Goal: Task Accomplishment & Management: Manage account settings

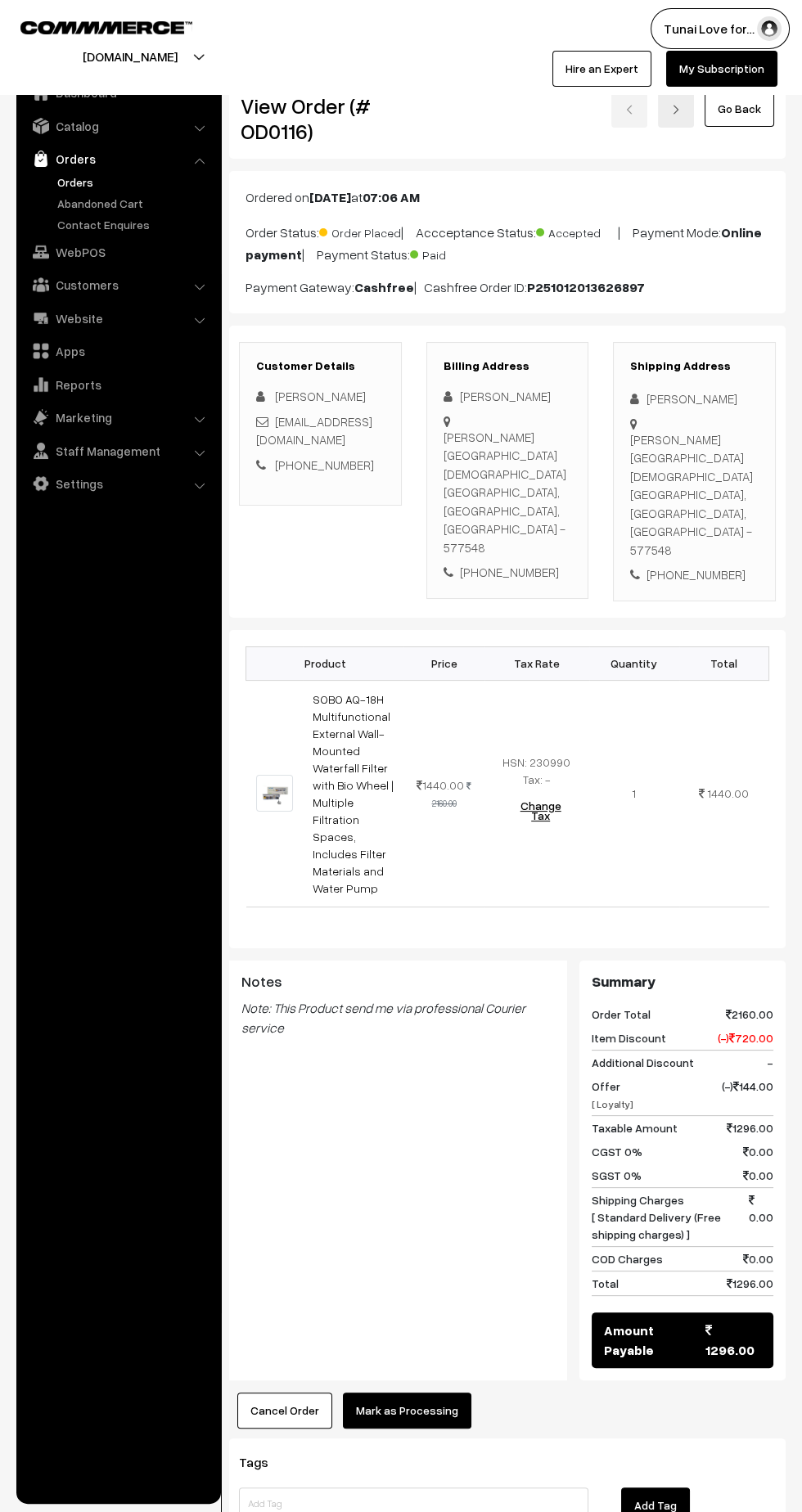
click at [77, 187] on link "Orders" at bounding box center [134, 182] width 162 height 17
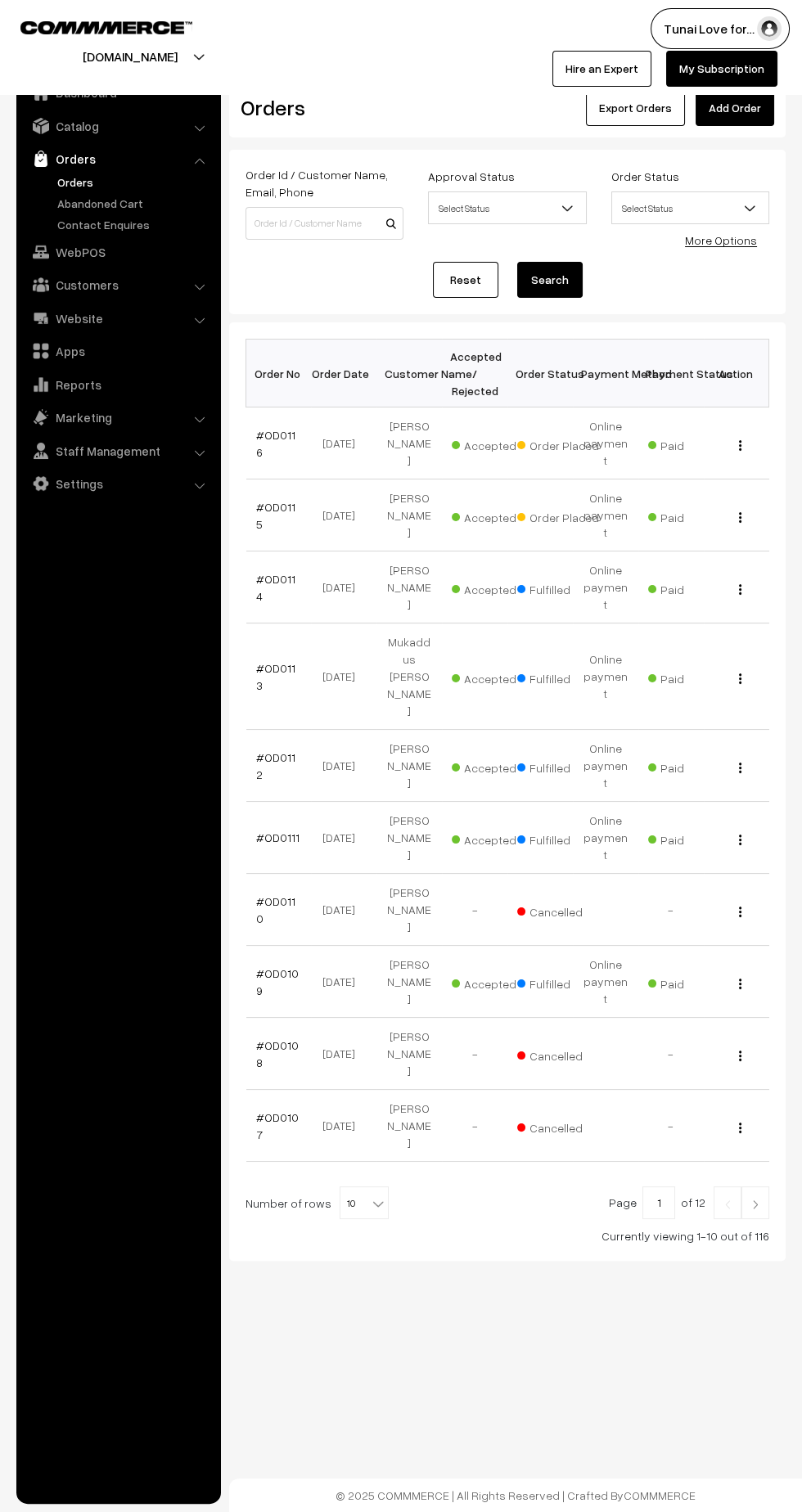
click at [283, 551] on td "#OD0114" at bounding box center [279, 587] width 66 height 72
click at [284, 500] on link "#OD0115" at bounding box center [275, 516] width 39 height 31
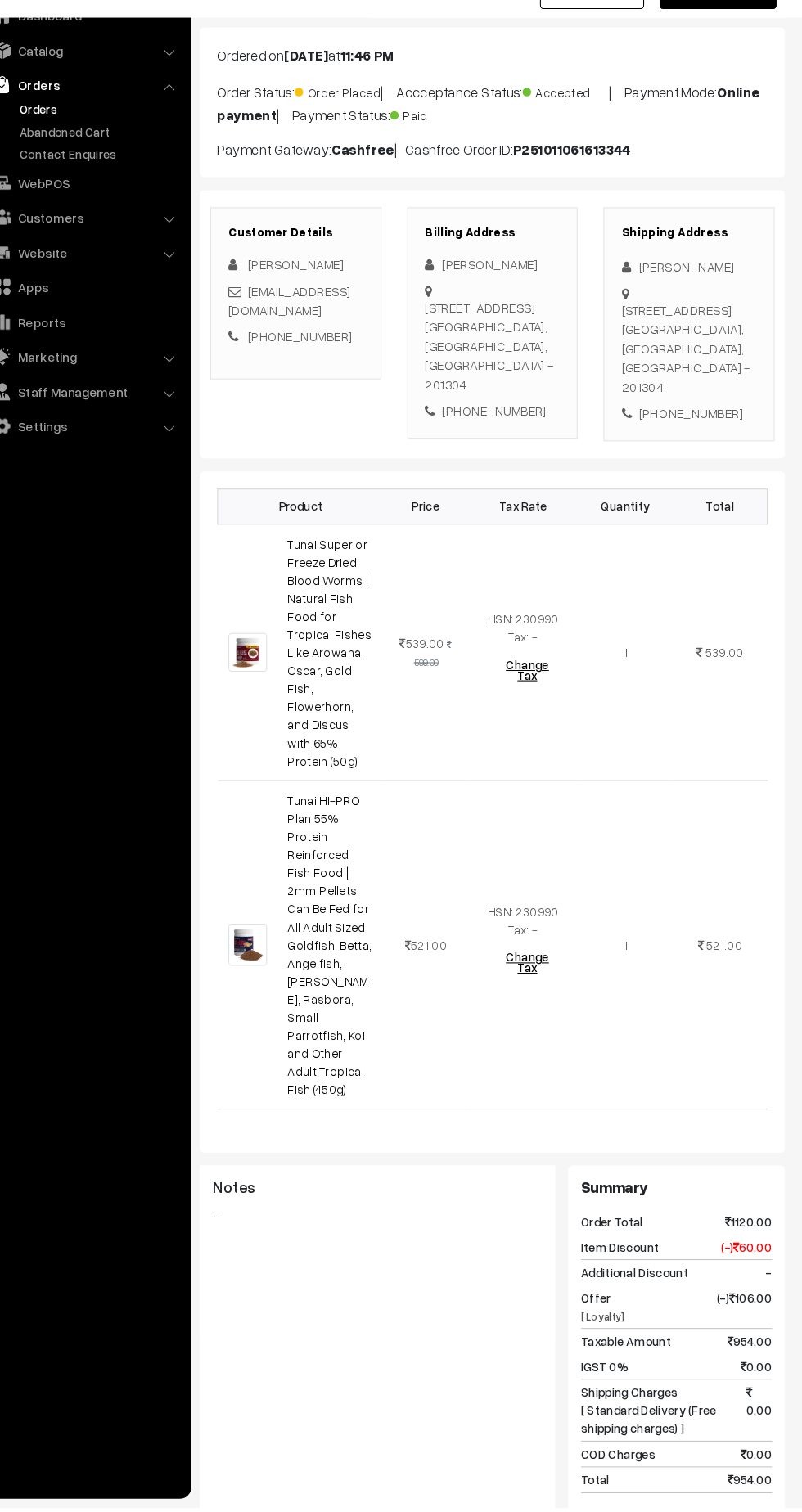
scroll to position [187, 0]
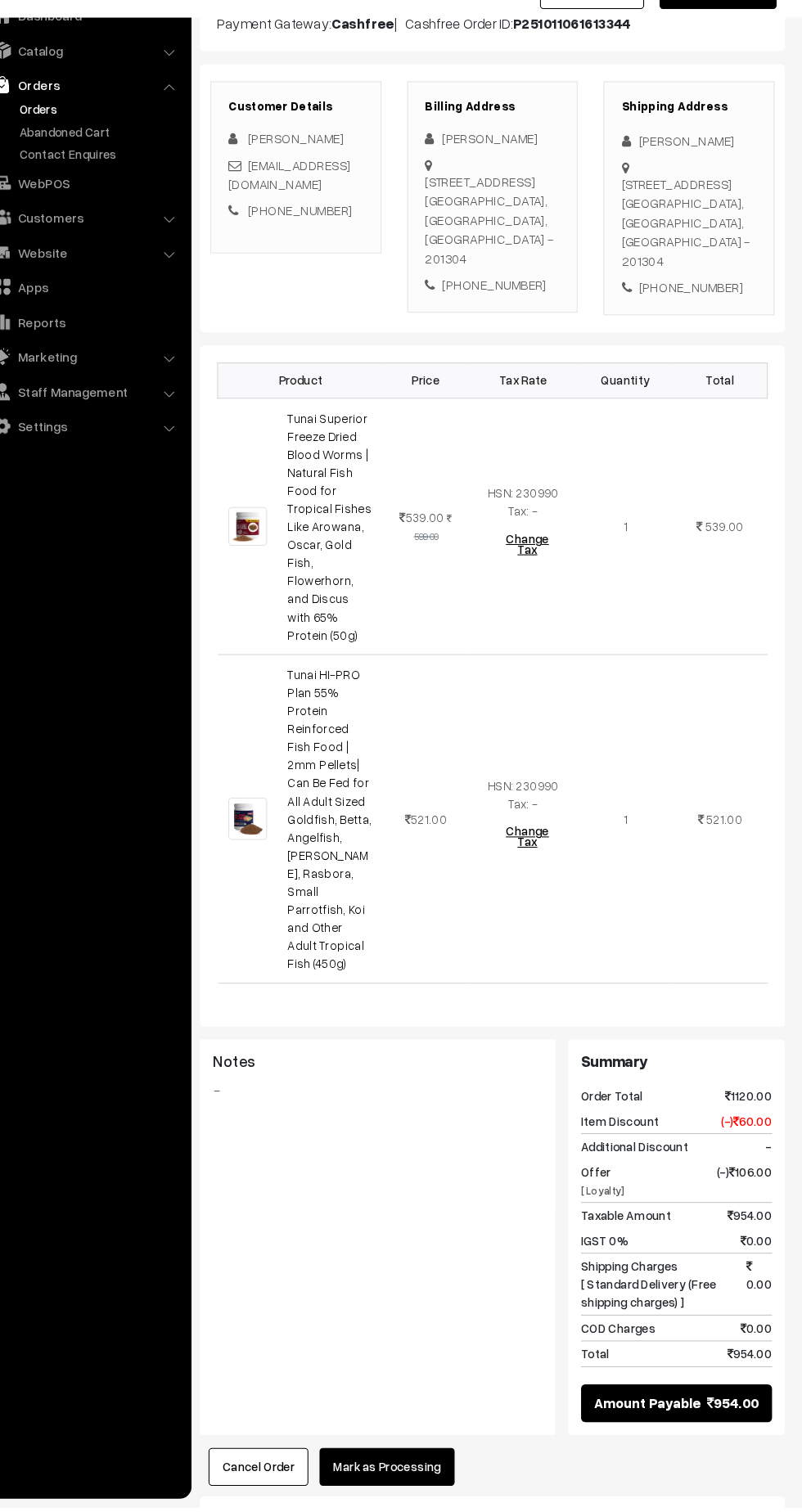
click at [392, 1455] on button "Mark as Processing" at bounding box center [407, 1473] width 129 height 36
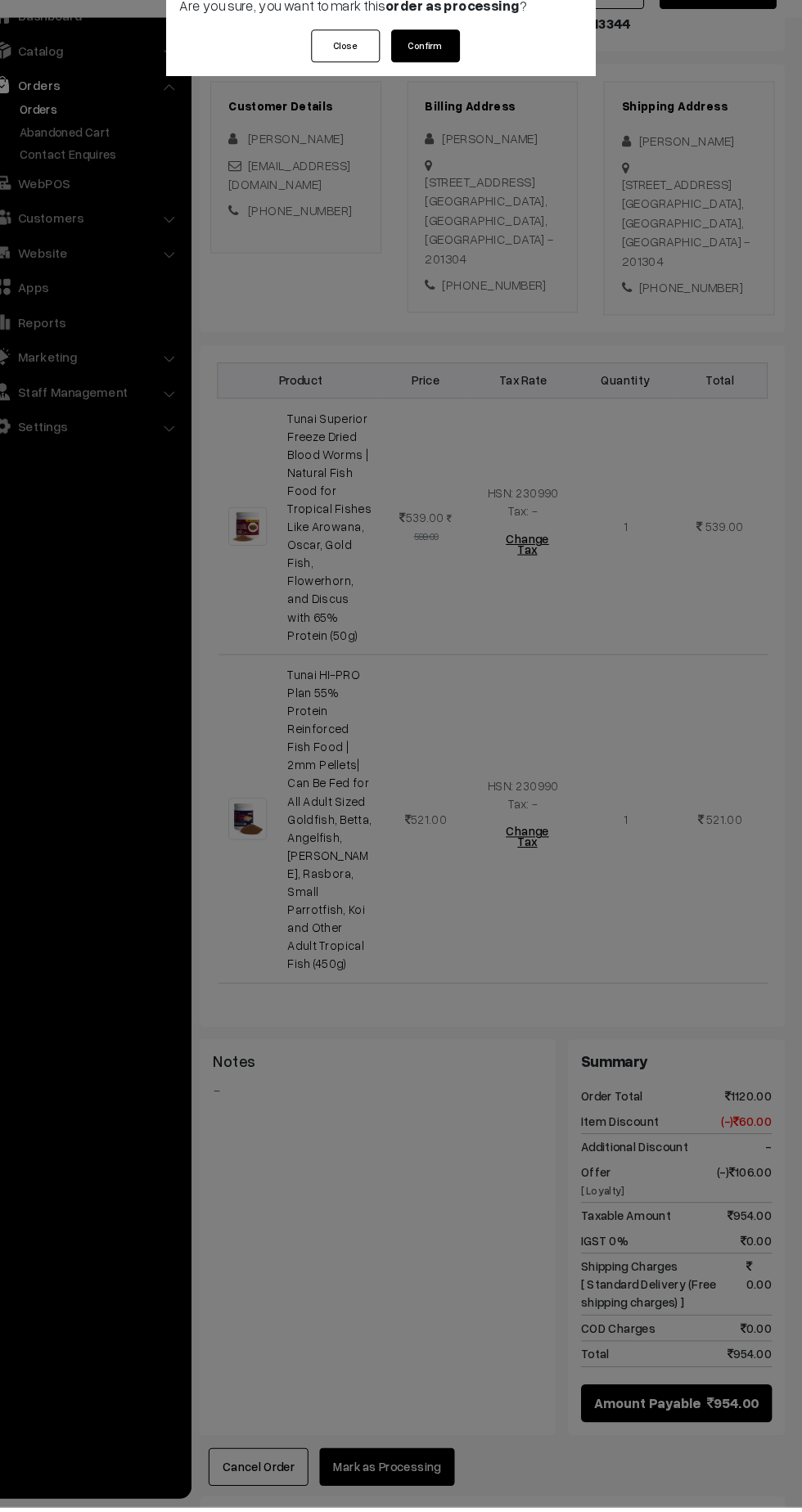
scroll to position [192, 0]
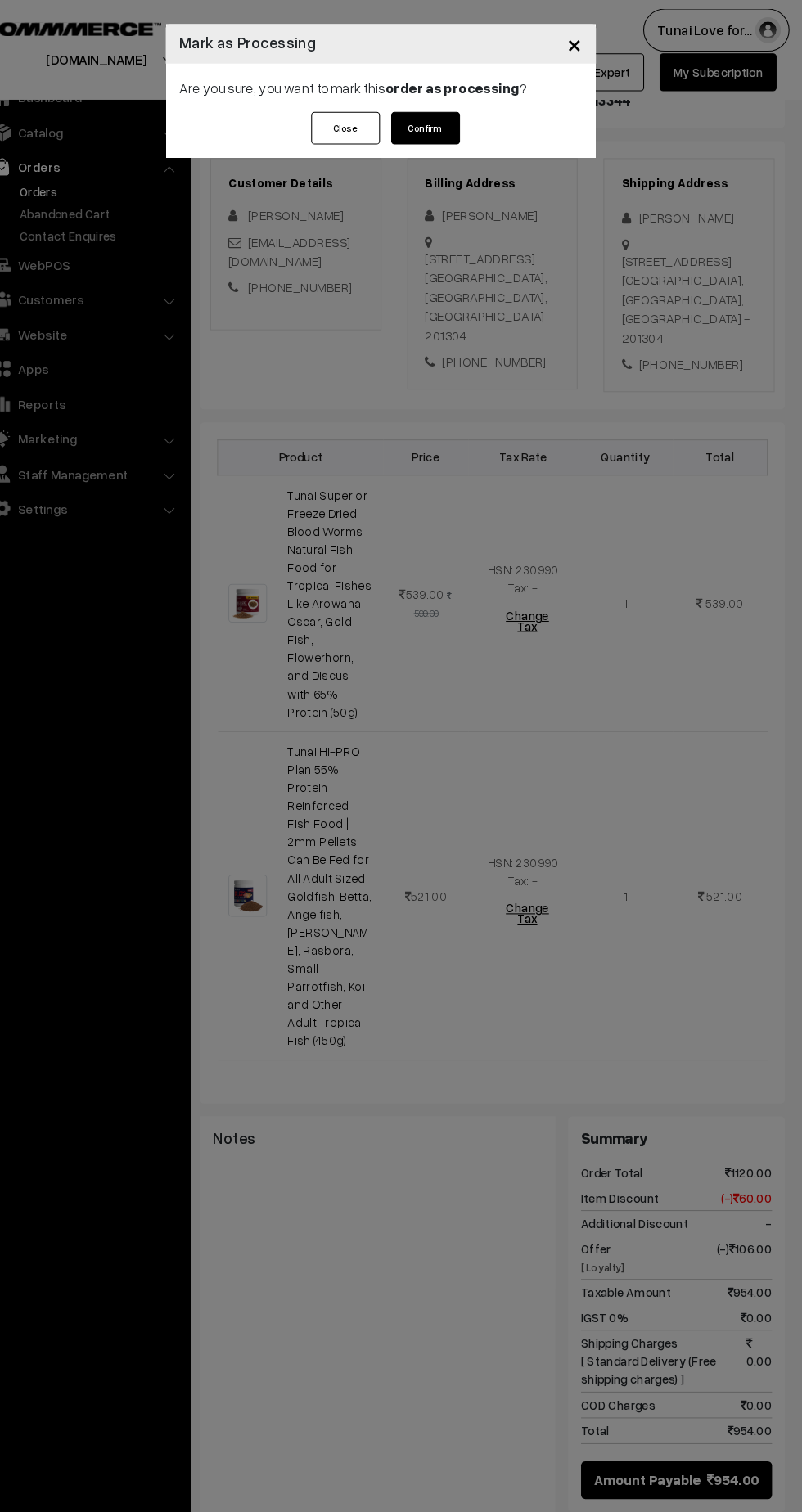
click at [459, 129] on button "Confirm" at bounding box center [443, 122] width 66 height 31
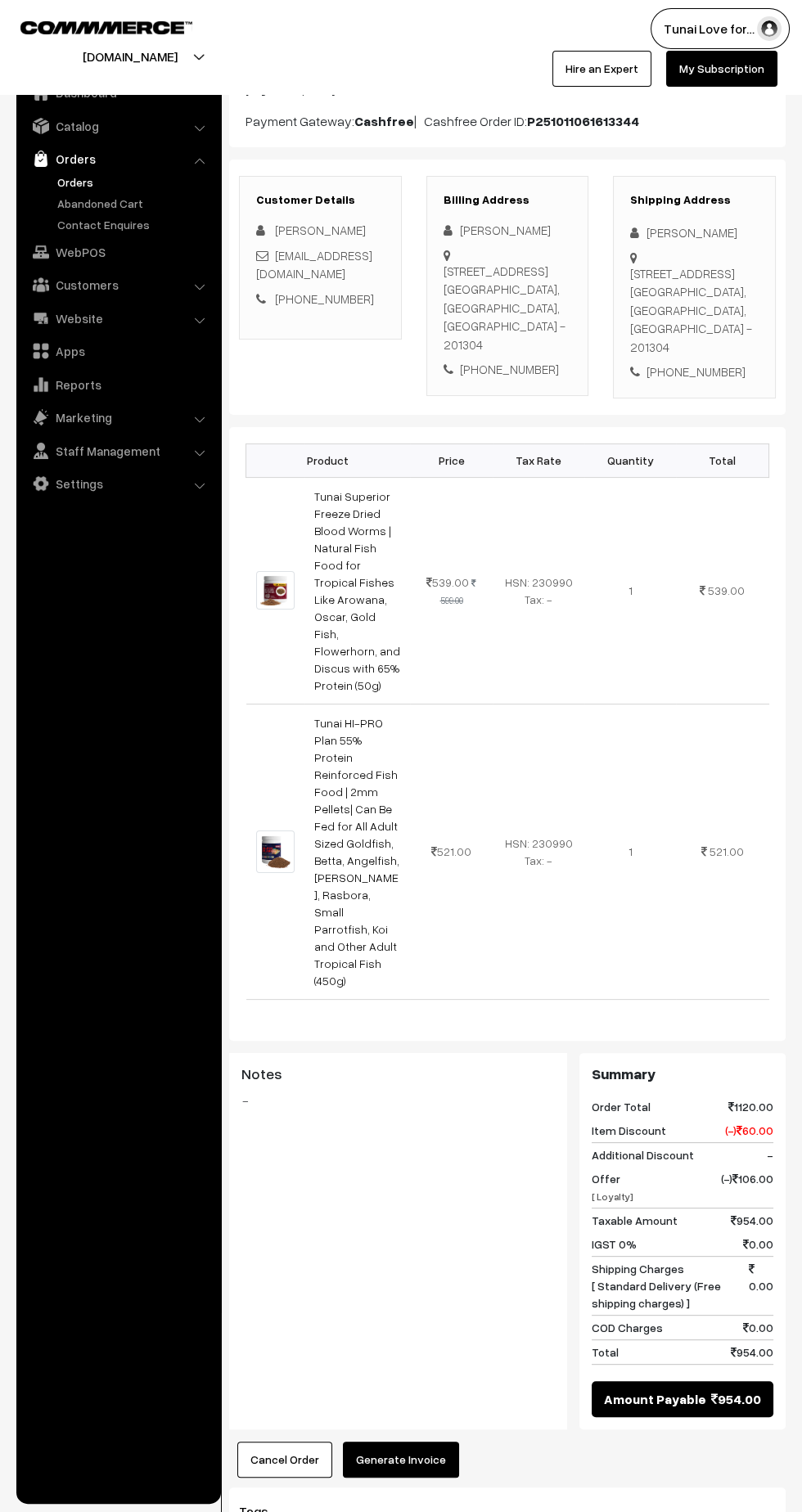
scroll to position [273, 0]
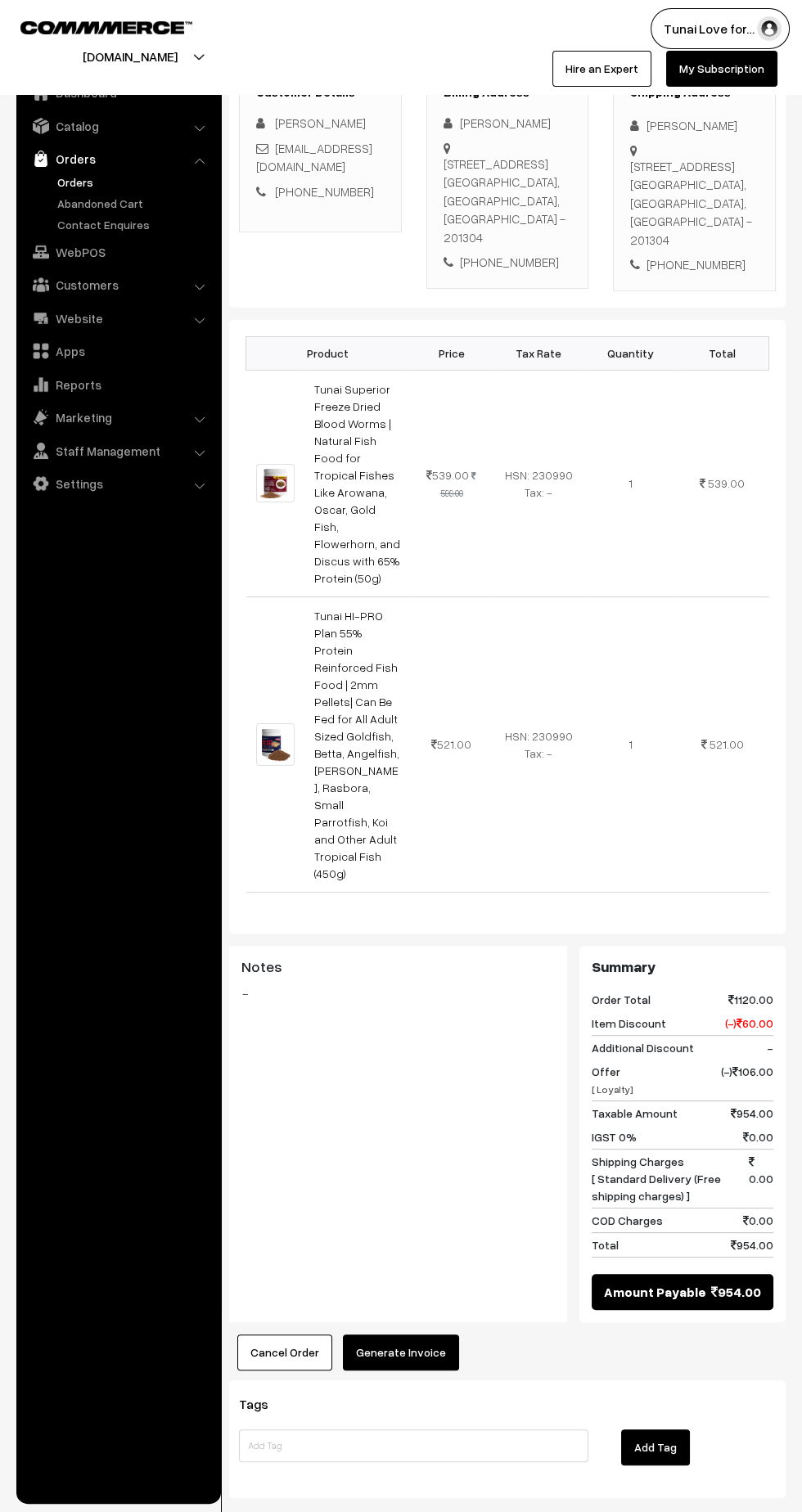
click at [392, 1334] on button "Generate Invoice" at bounding box center [401, 1352] width 116 height 36
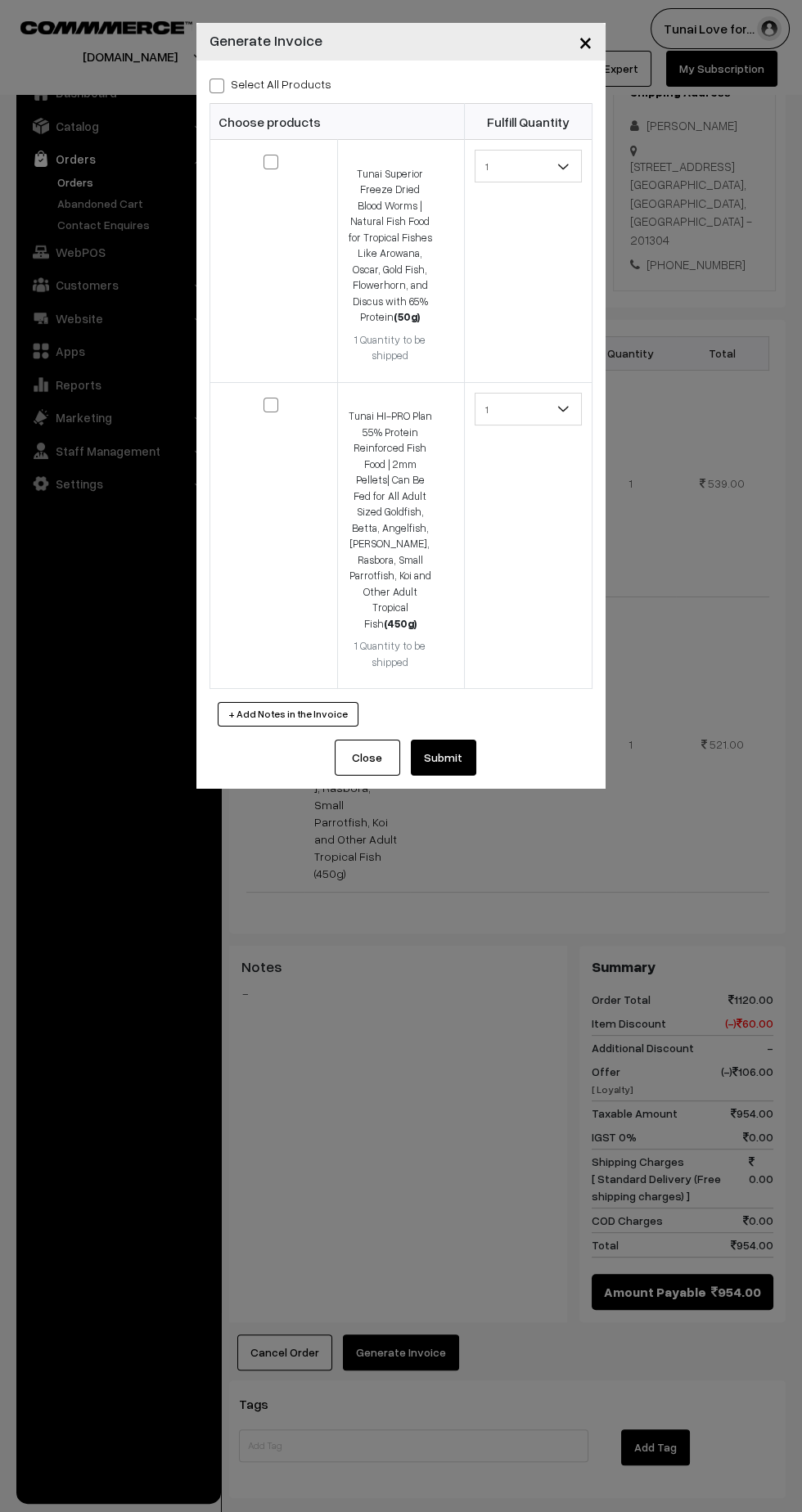
click at [216, 82] on span at bounding box center [216, 86] width 15 height 15
click at [216, 82] on input "Select All Products" at bounding box center [214, 83] width 10 height 10
checkbox input "true"
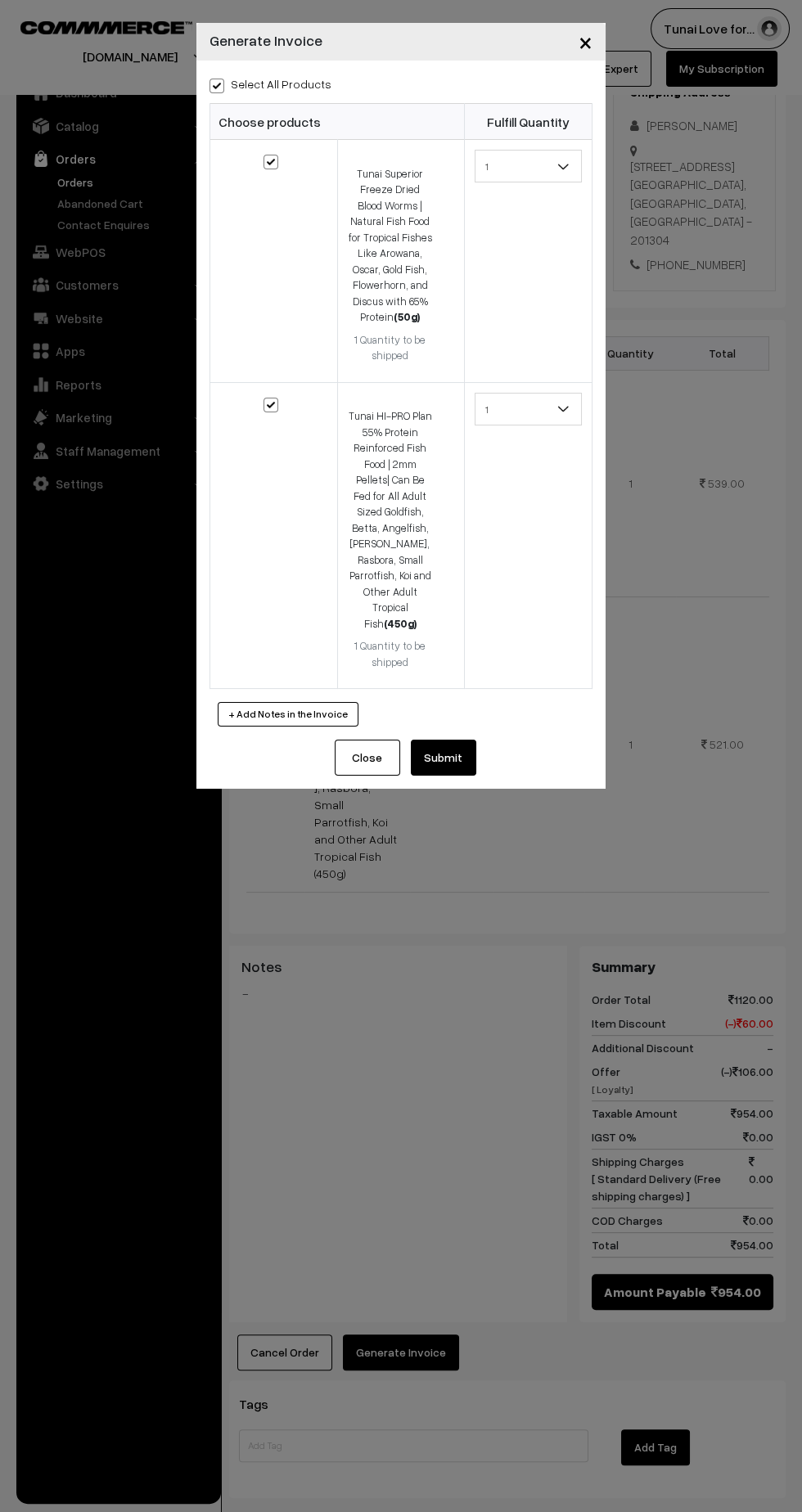
click at [442, 740] on button "Submit" at bounding box center [443, 758] width 66 height 36
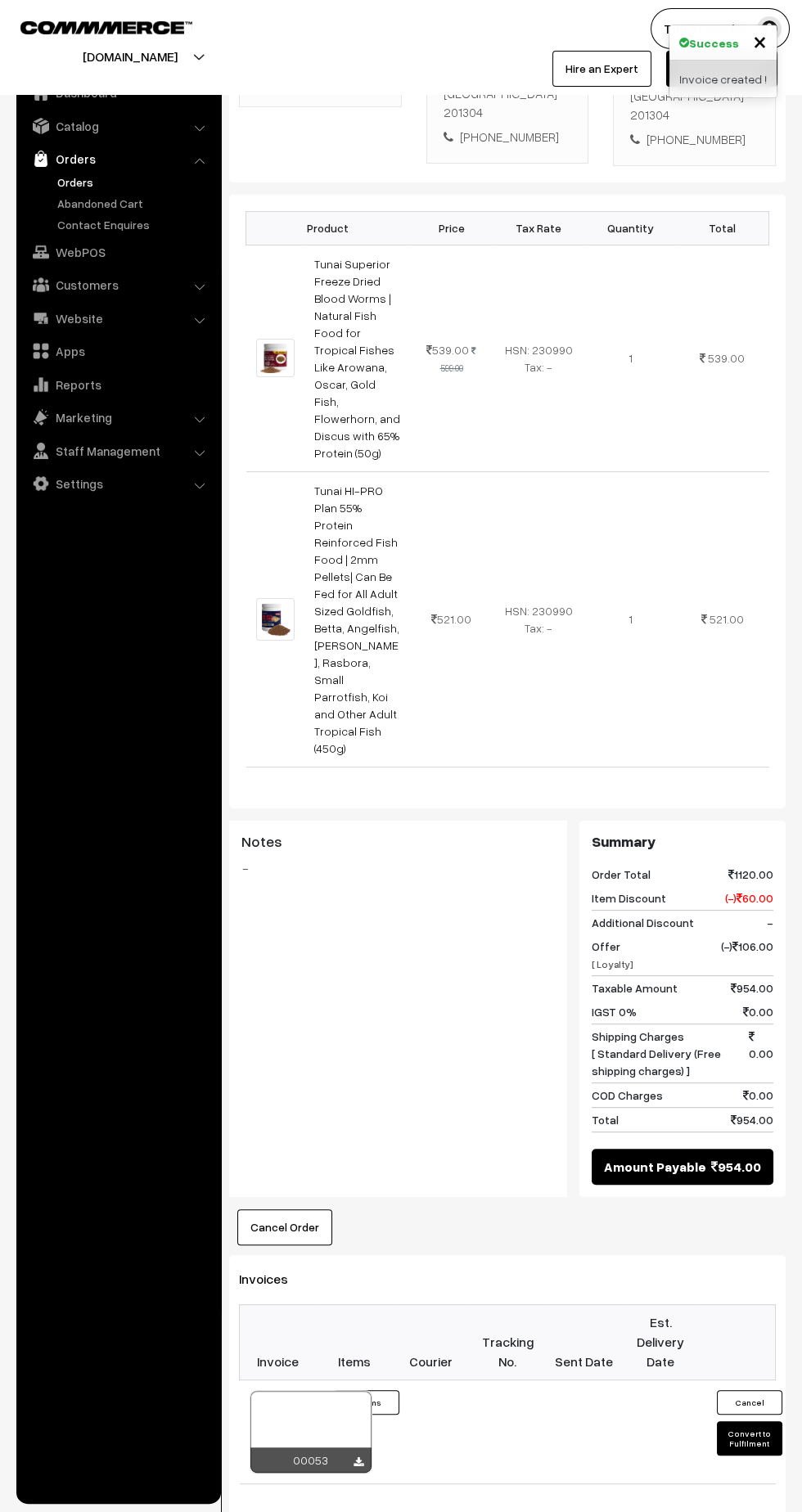
scroll to position [721, 0]
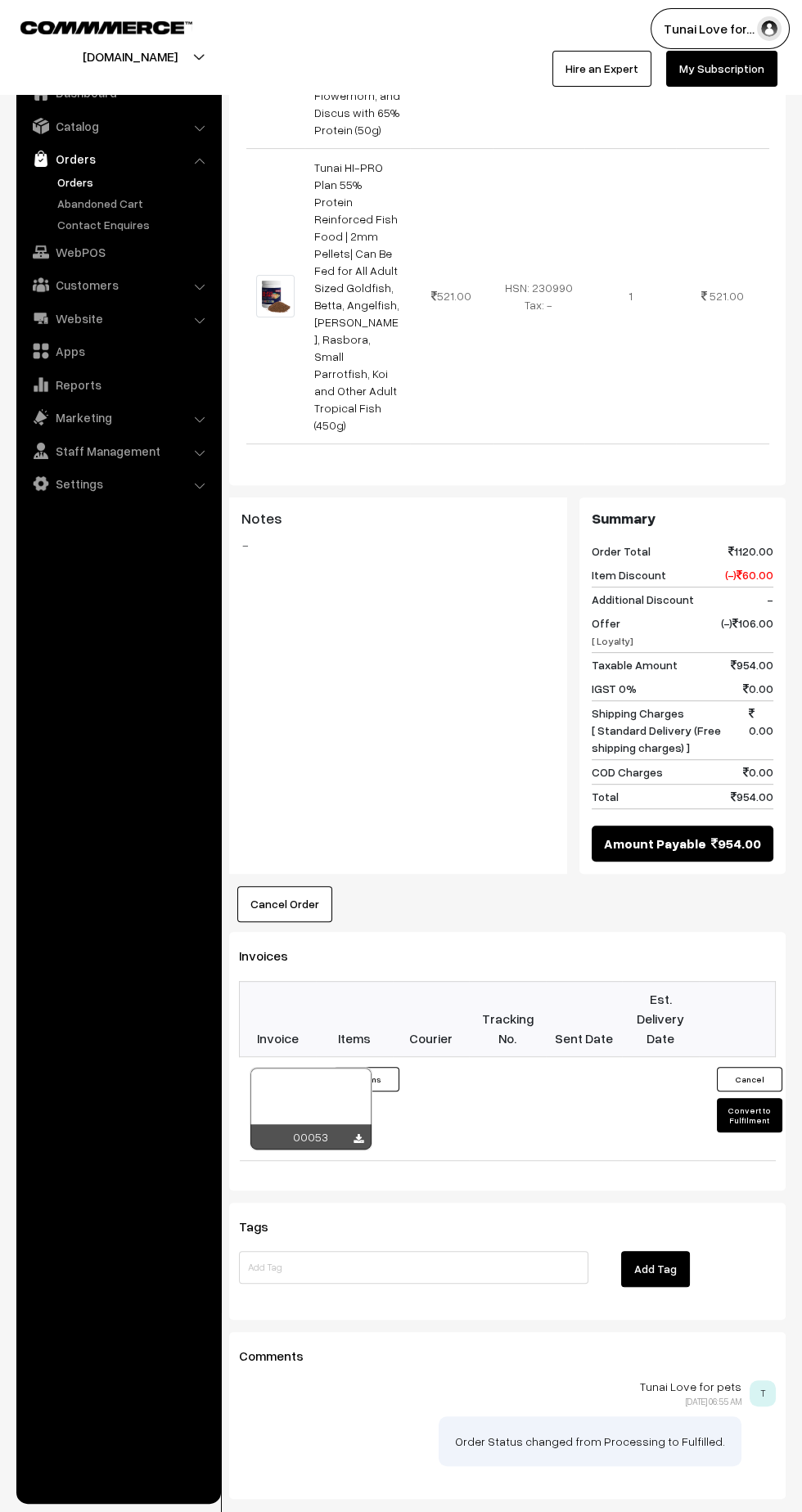
click at [738, 1098] on button "Convert to Fulfilment" at bounding box center [749, 1115] width 66 height 35
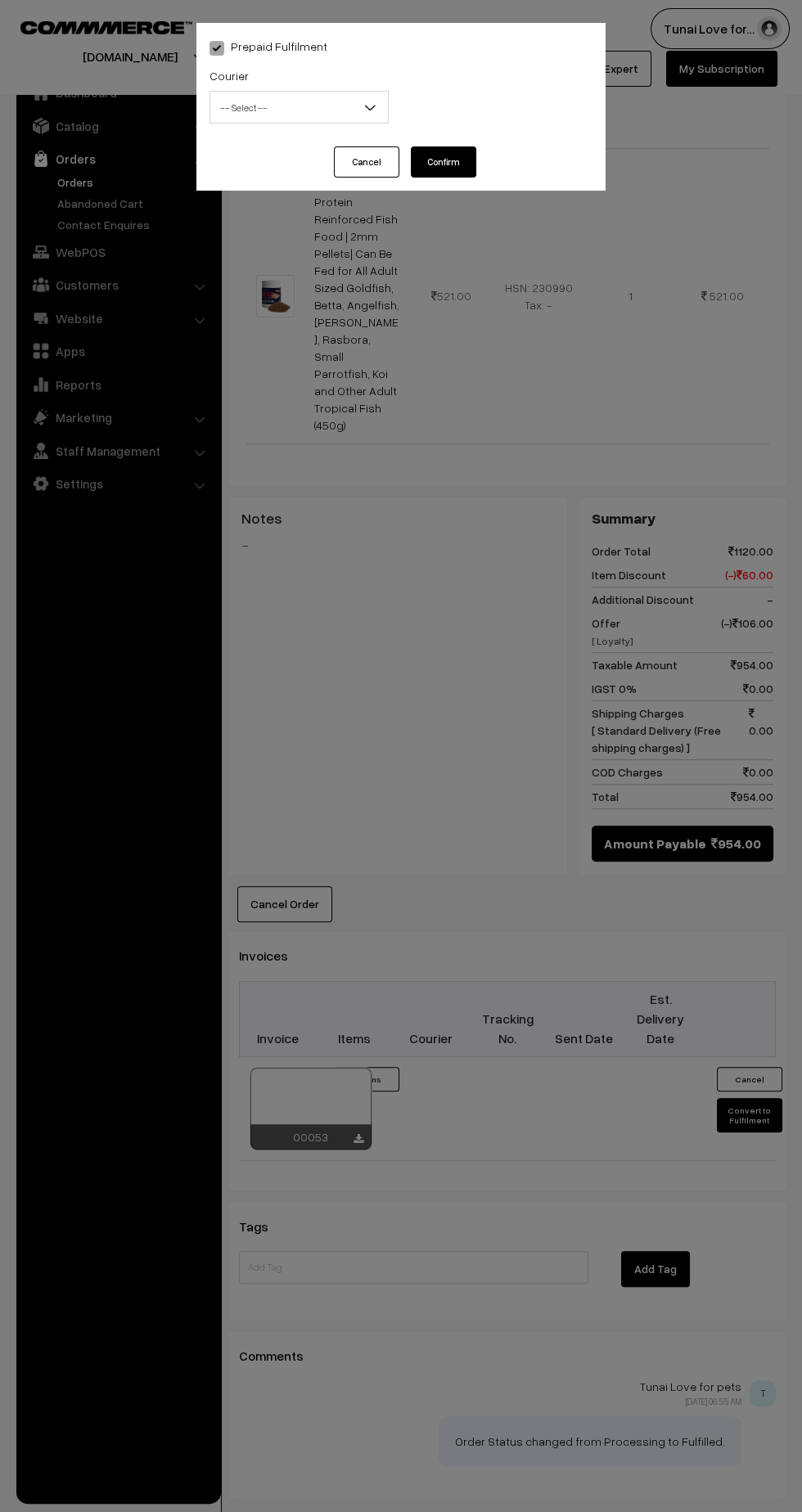
select select "1"
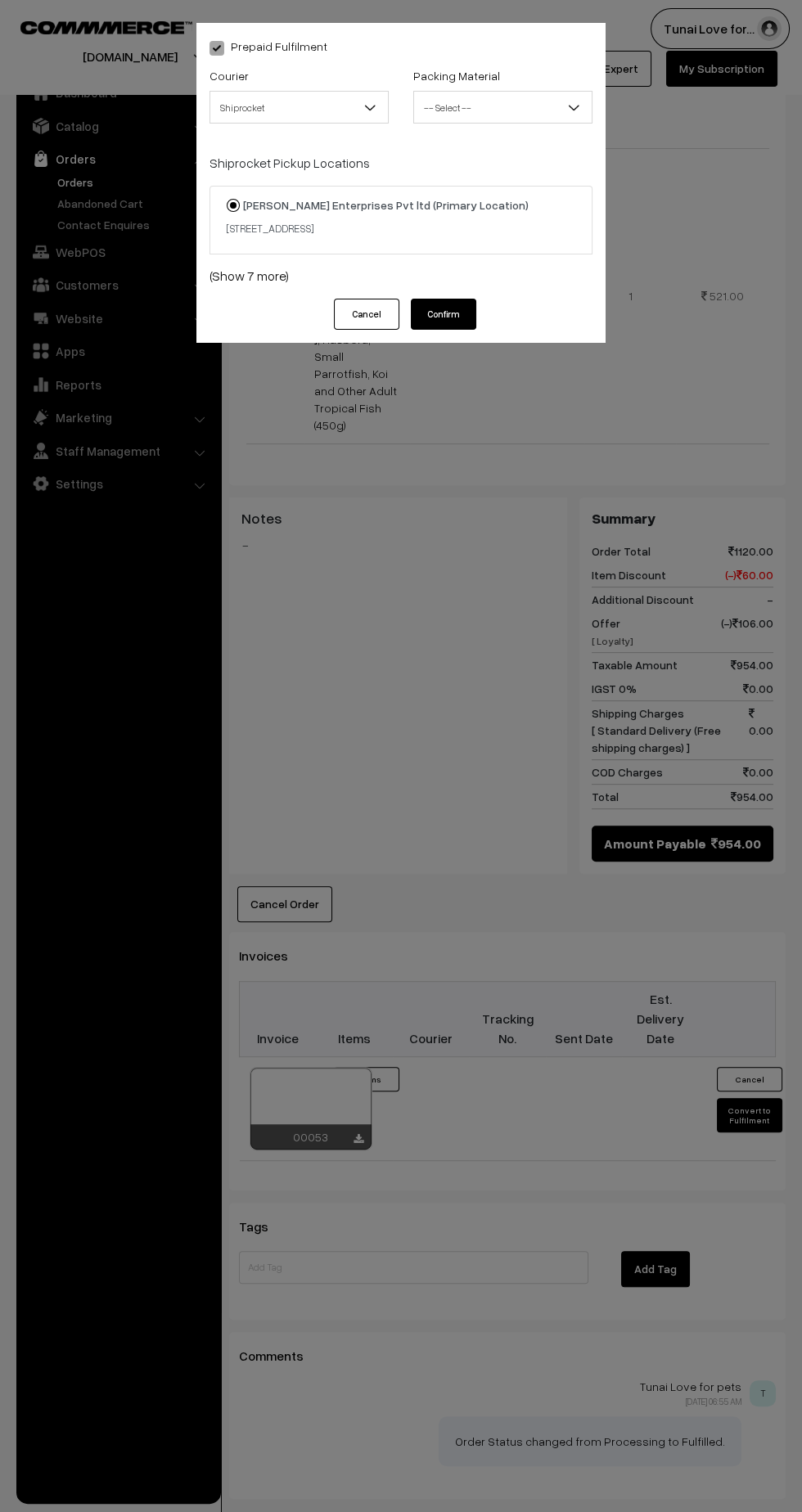
click at [512, 118] on span "-- Select --" at bounding box center [502, 107] width 177 height 29
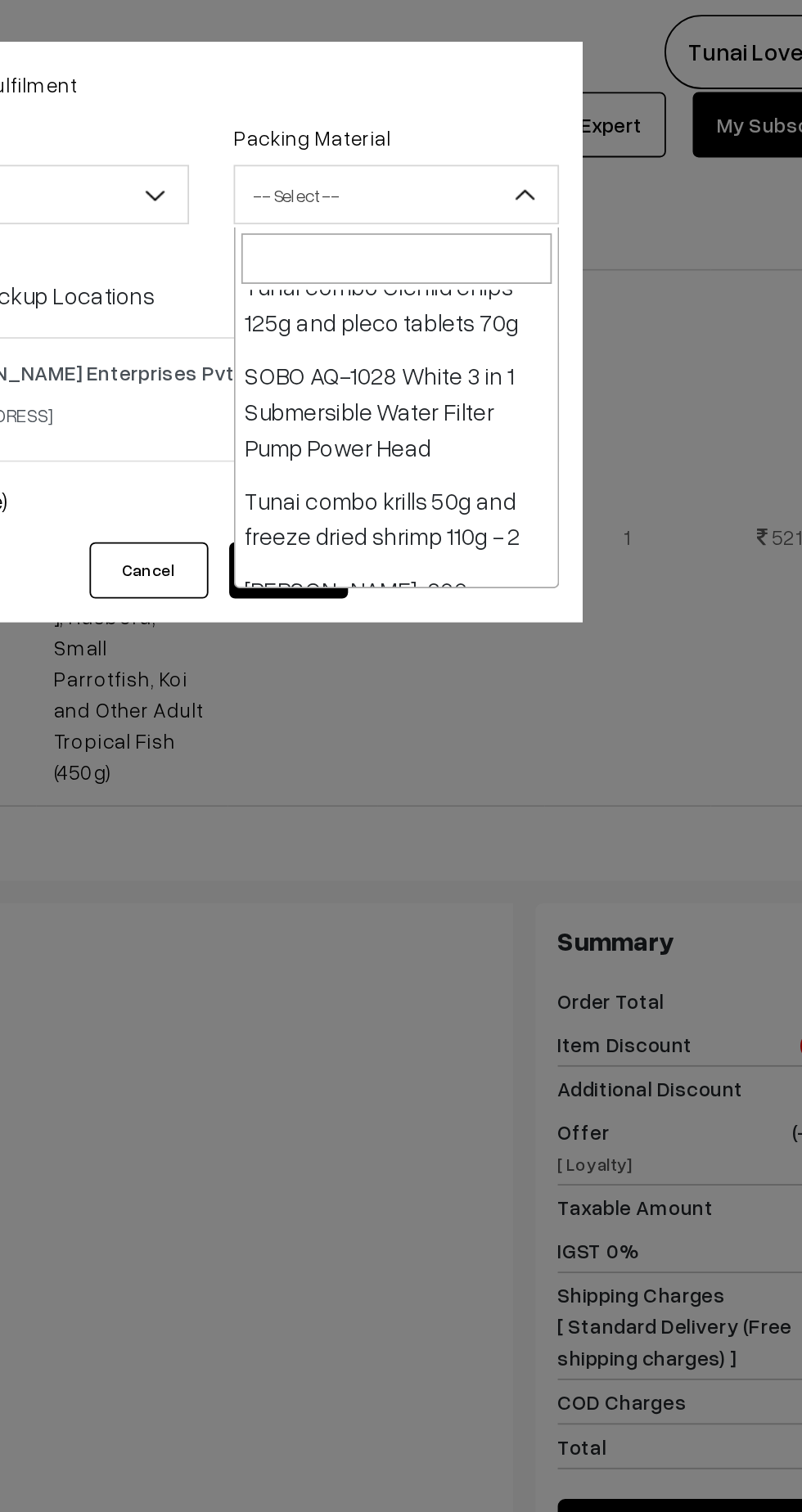
scroll to position [1455, 0]
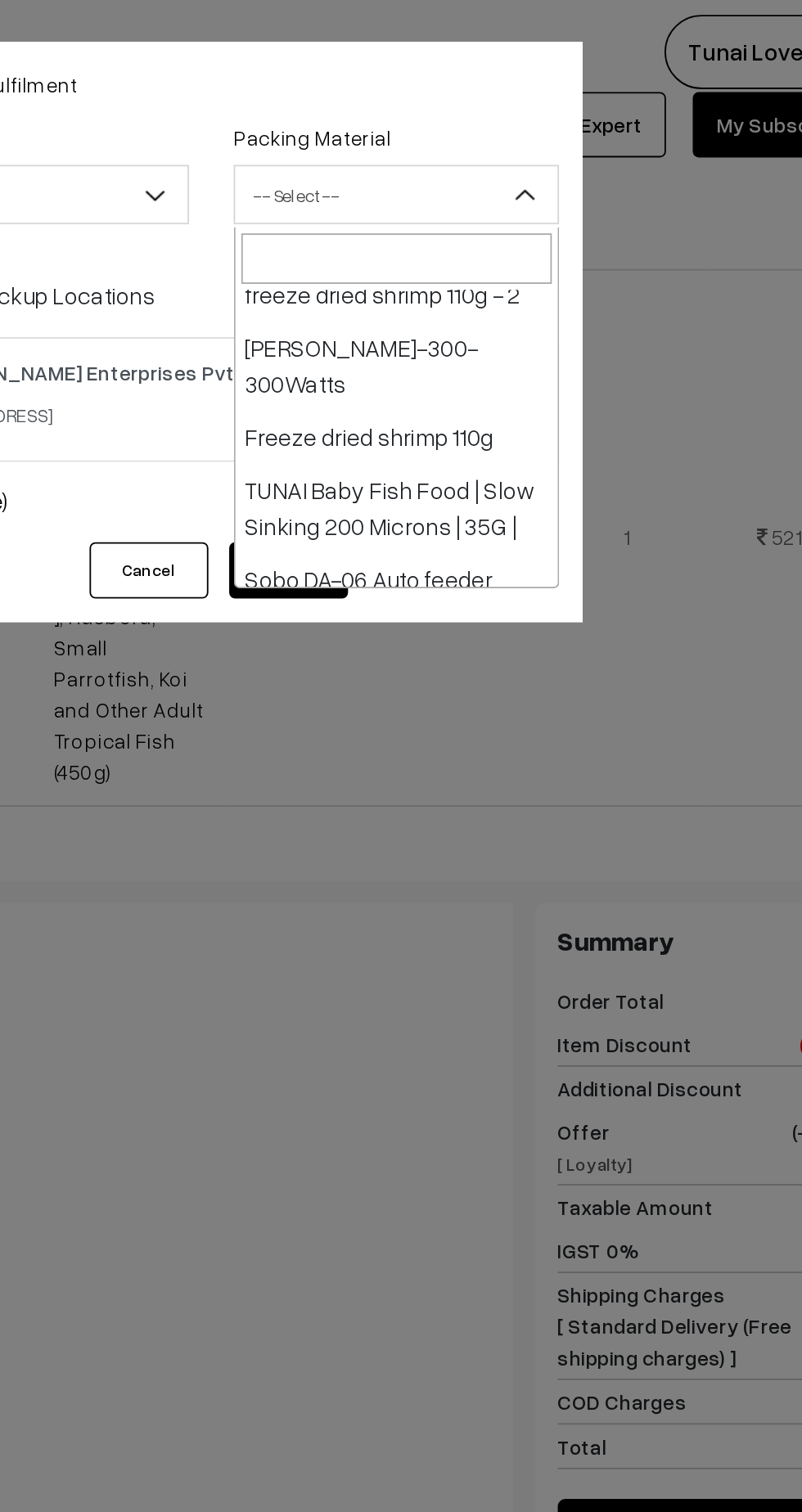
select select "37"
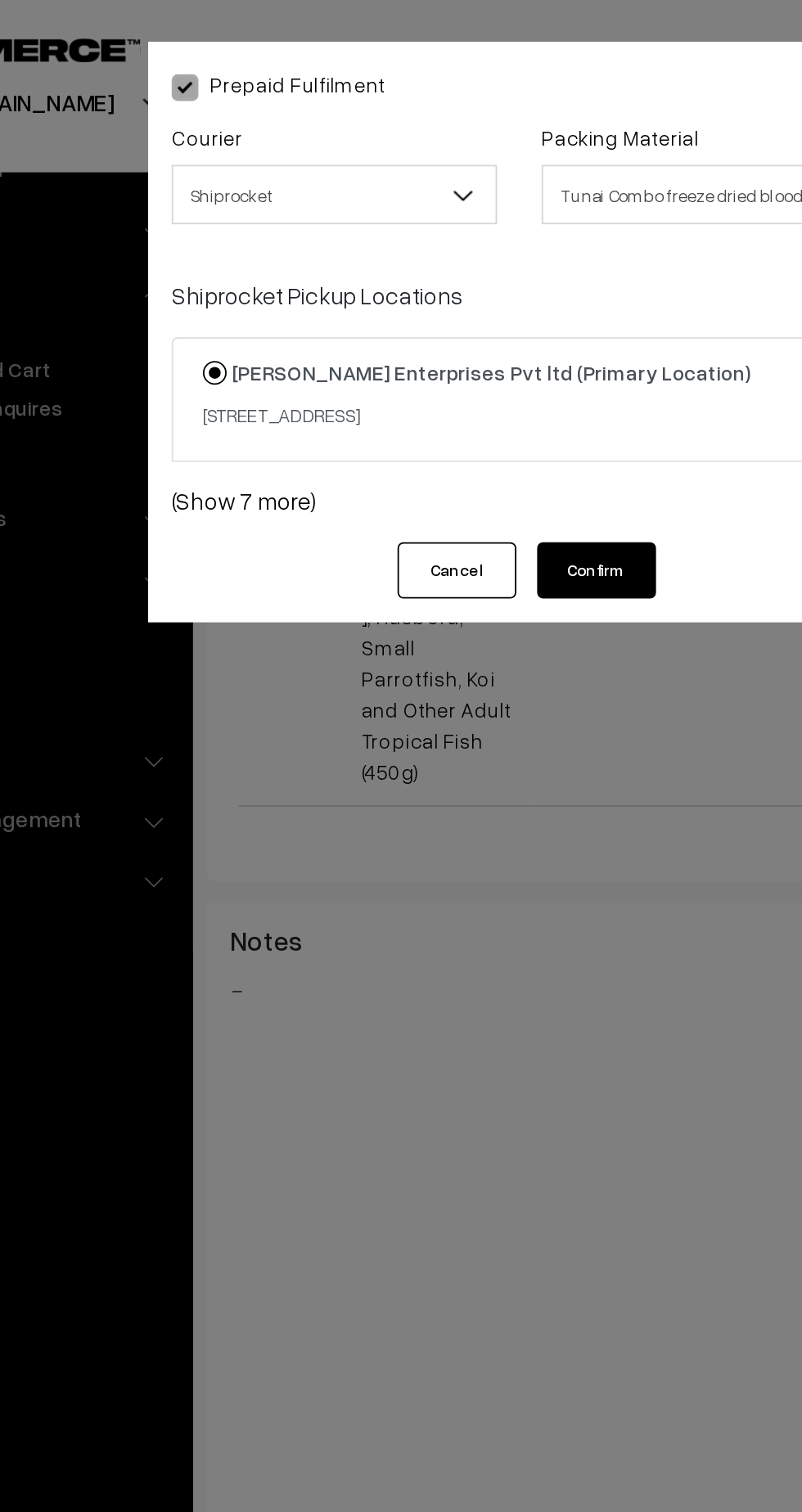
click at [450, 330] on button "Confirm" at bounding box center [443, 314] width 66 height 31
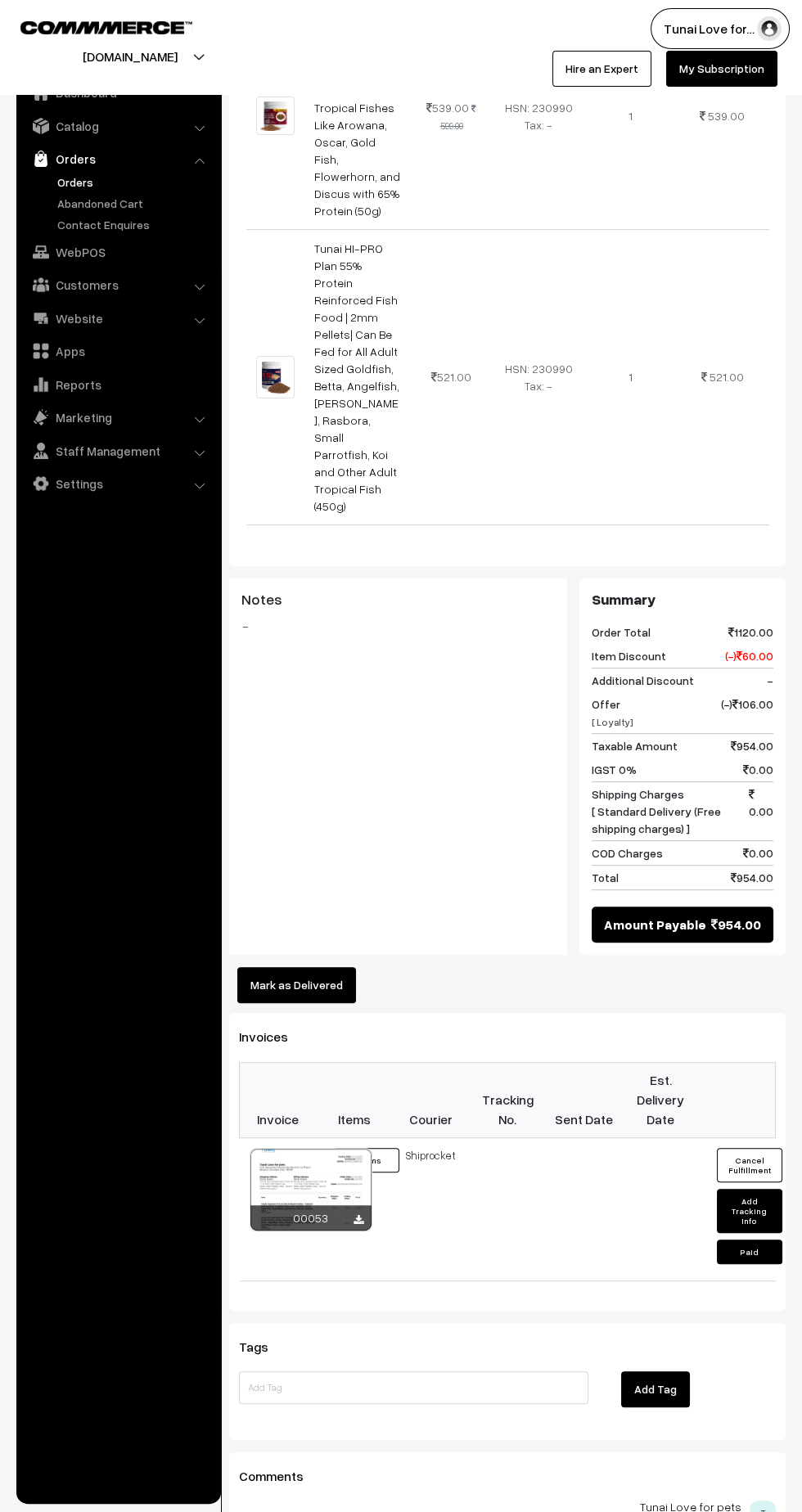
scroll to position [689, 0]
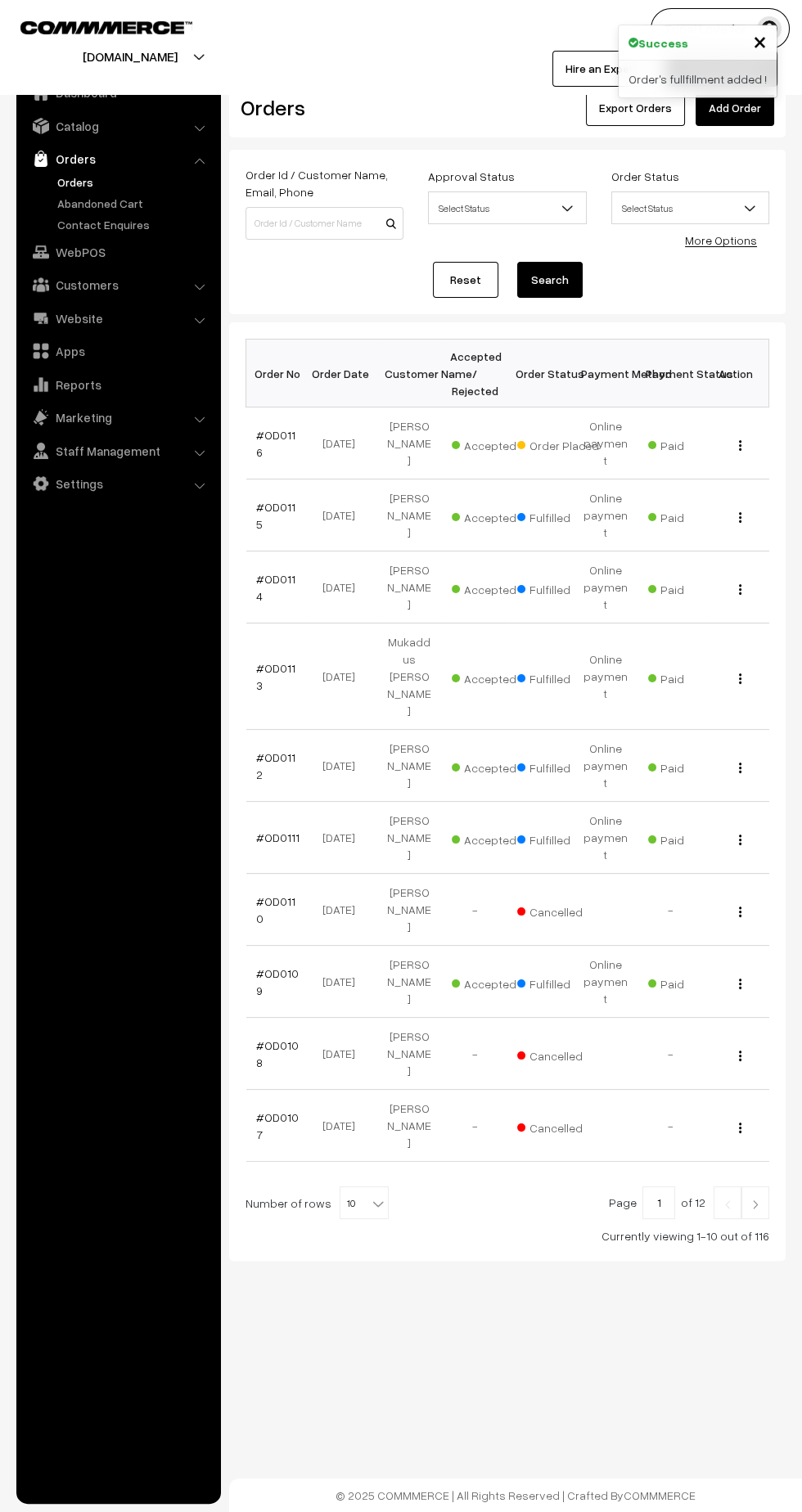
click at [277, 439] on link "#OD0116" at bounding box center [275, 443] width 39 height 31
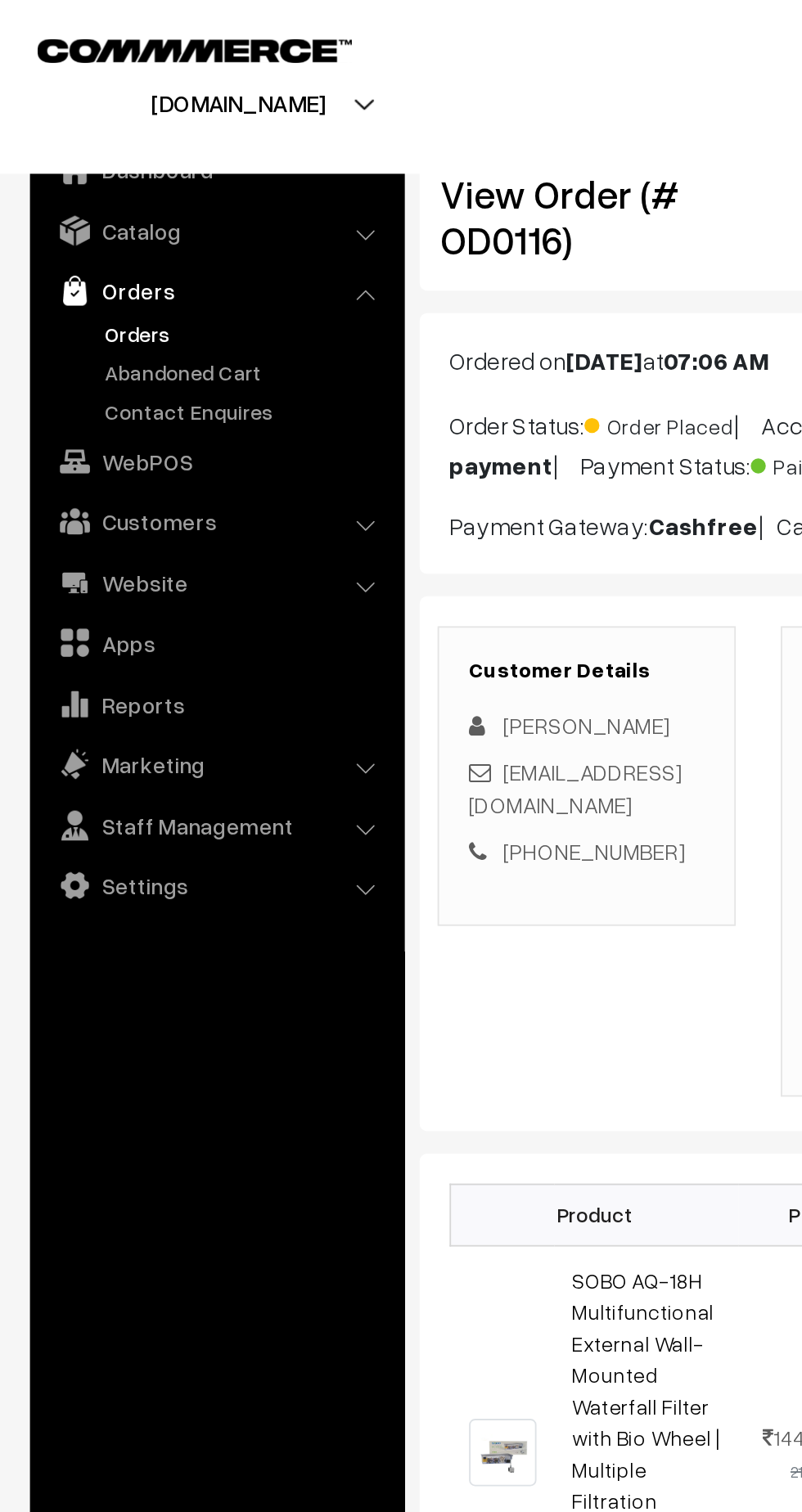
click at [98, 486] on link "Settings" at bounding box center [118, 484] width 194 height 29
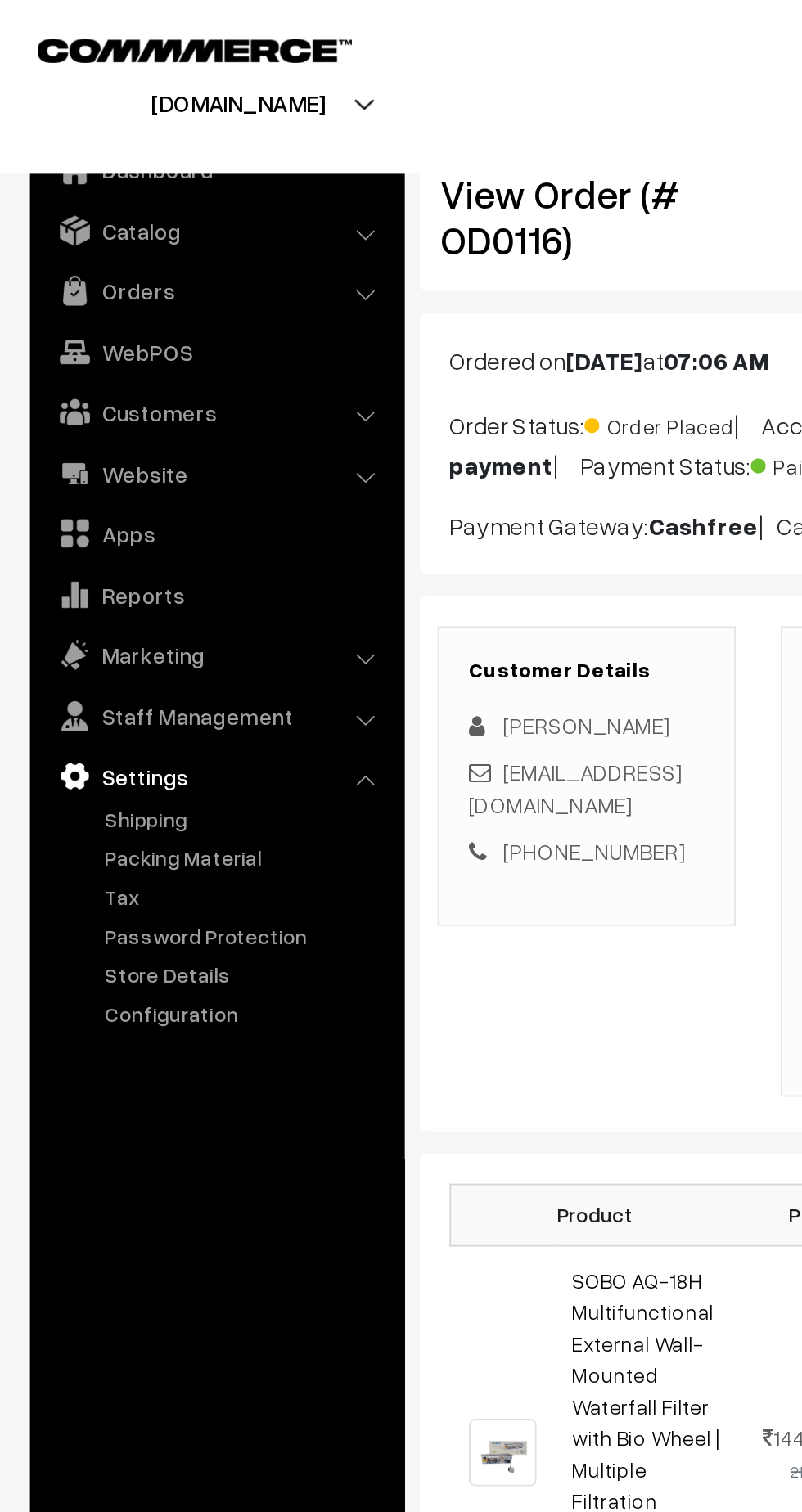
click at [90, 471] on link "Packing Material" at bounding box center [134, 468] width 162 height 17
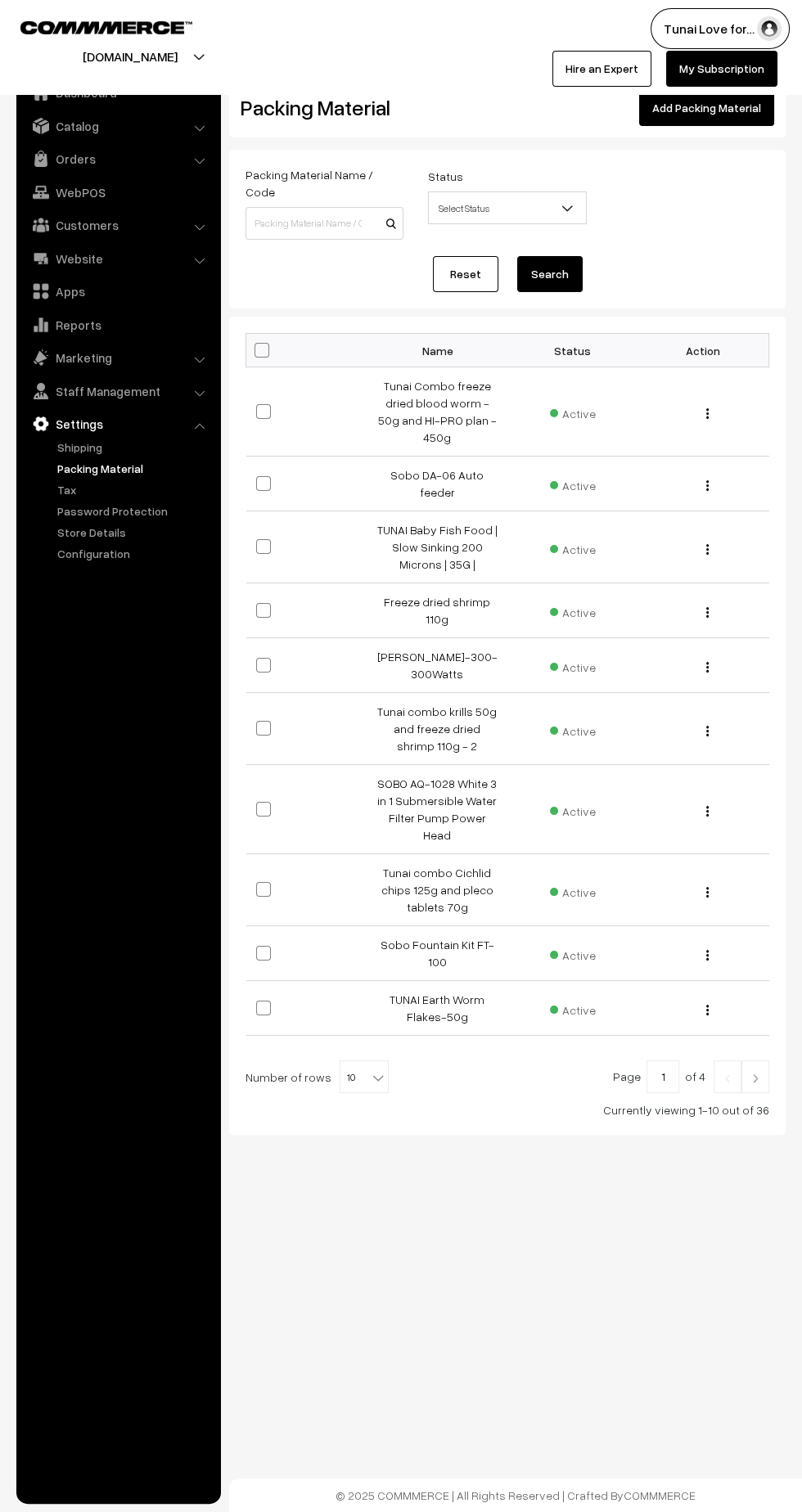
click at [701, 124] on link "Add Packing Material" at bounding box center [707, 108] width 135 height 36
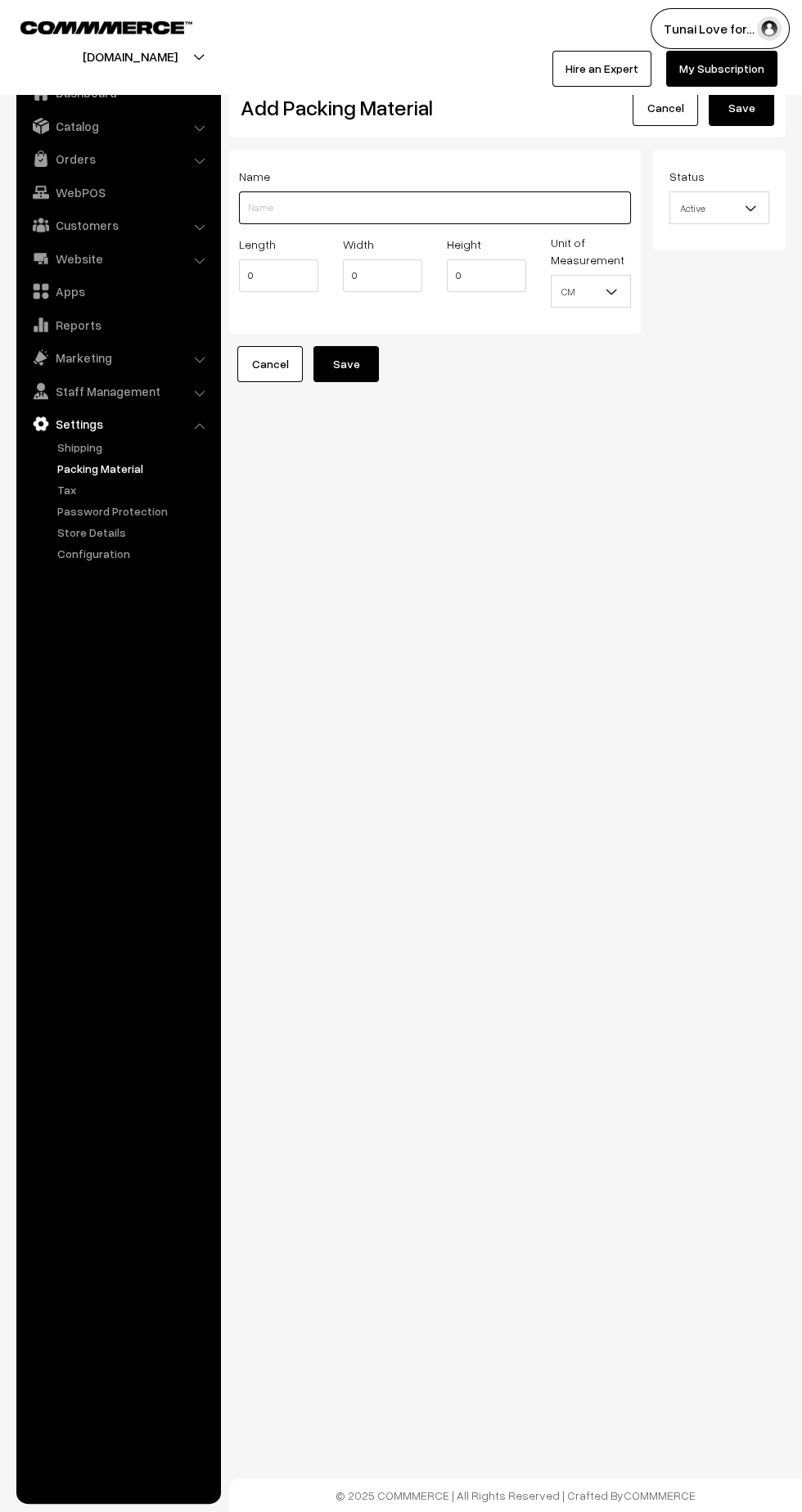
click at [282, 207] on input "Length" at bounding box center [435, 208] width 392 height 33
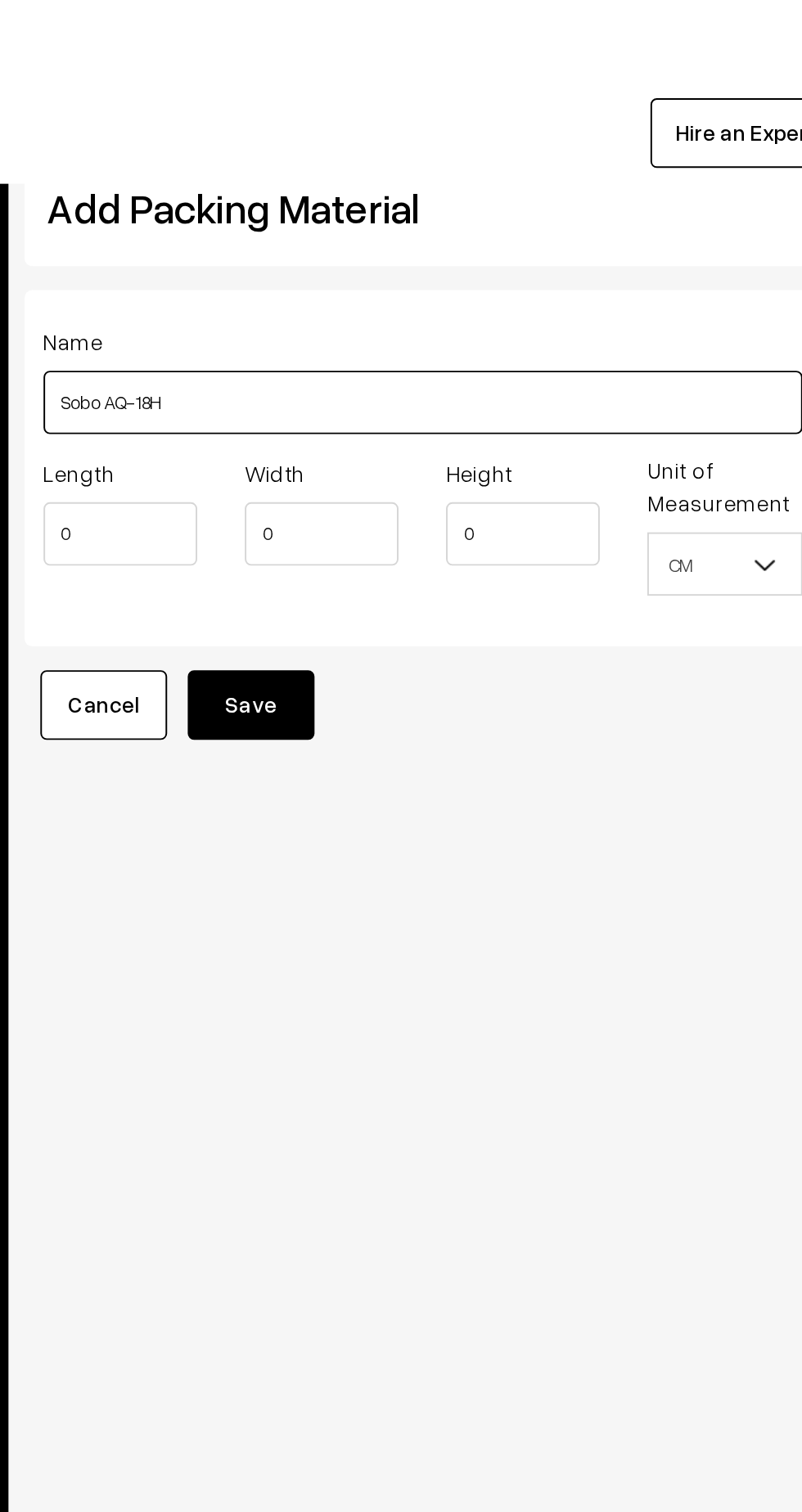
click at [372, 208] on input "Sobo AQ-18H" at bounding box center [435, 208] width 392 height 33
type input "Sobo AQ-18H wall mounted filter"
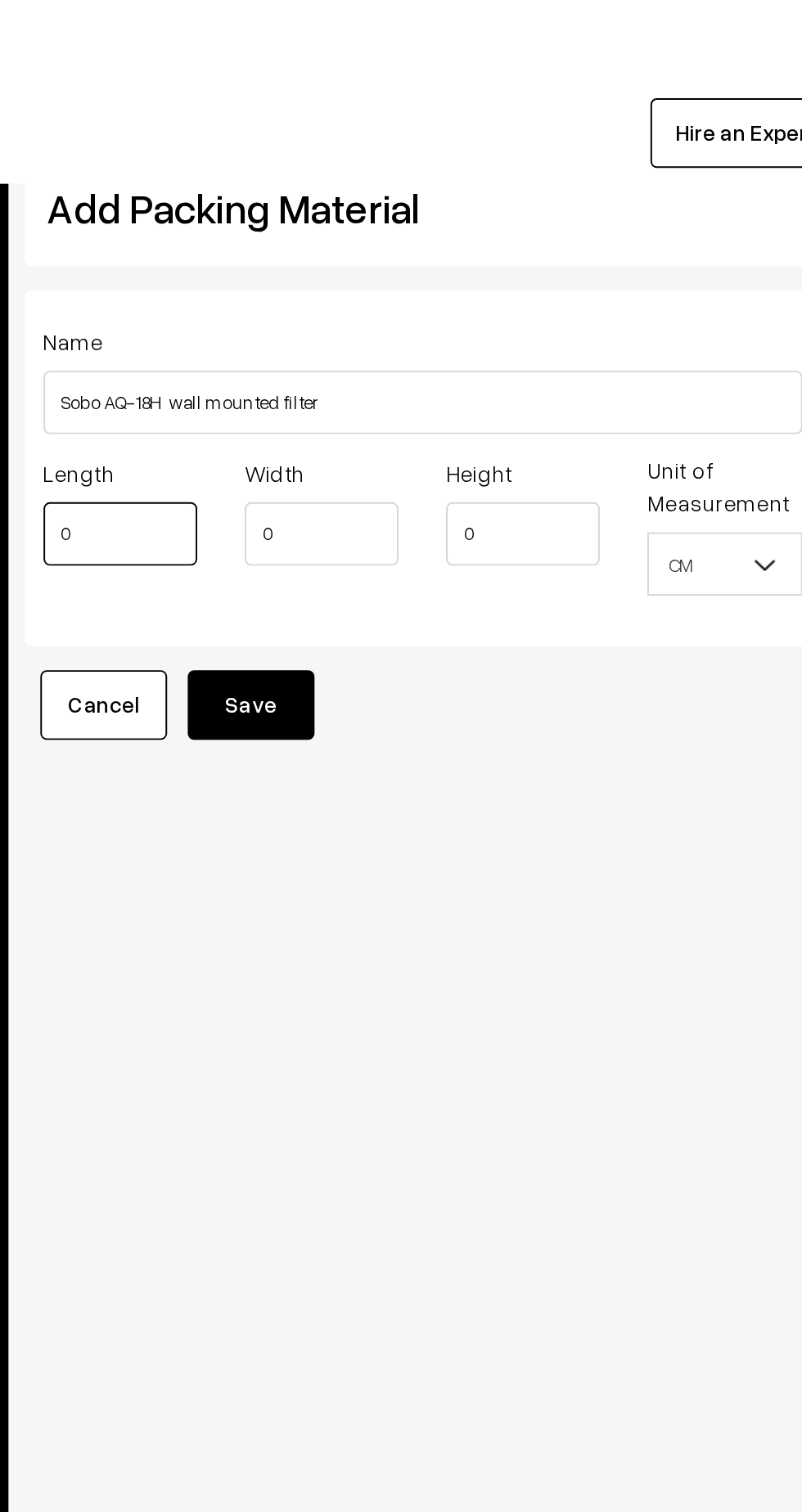
click at [272, 277] on input "0" at bounding box center [278, 276] width 80 height 33
type input "11"
click at [378, 282] on input "0" at bounding box center [383, 276] width 80 height 33
type input "25"
click at [479, 281] on input "0" at bounding box center [487, 276] width 80 height 33
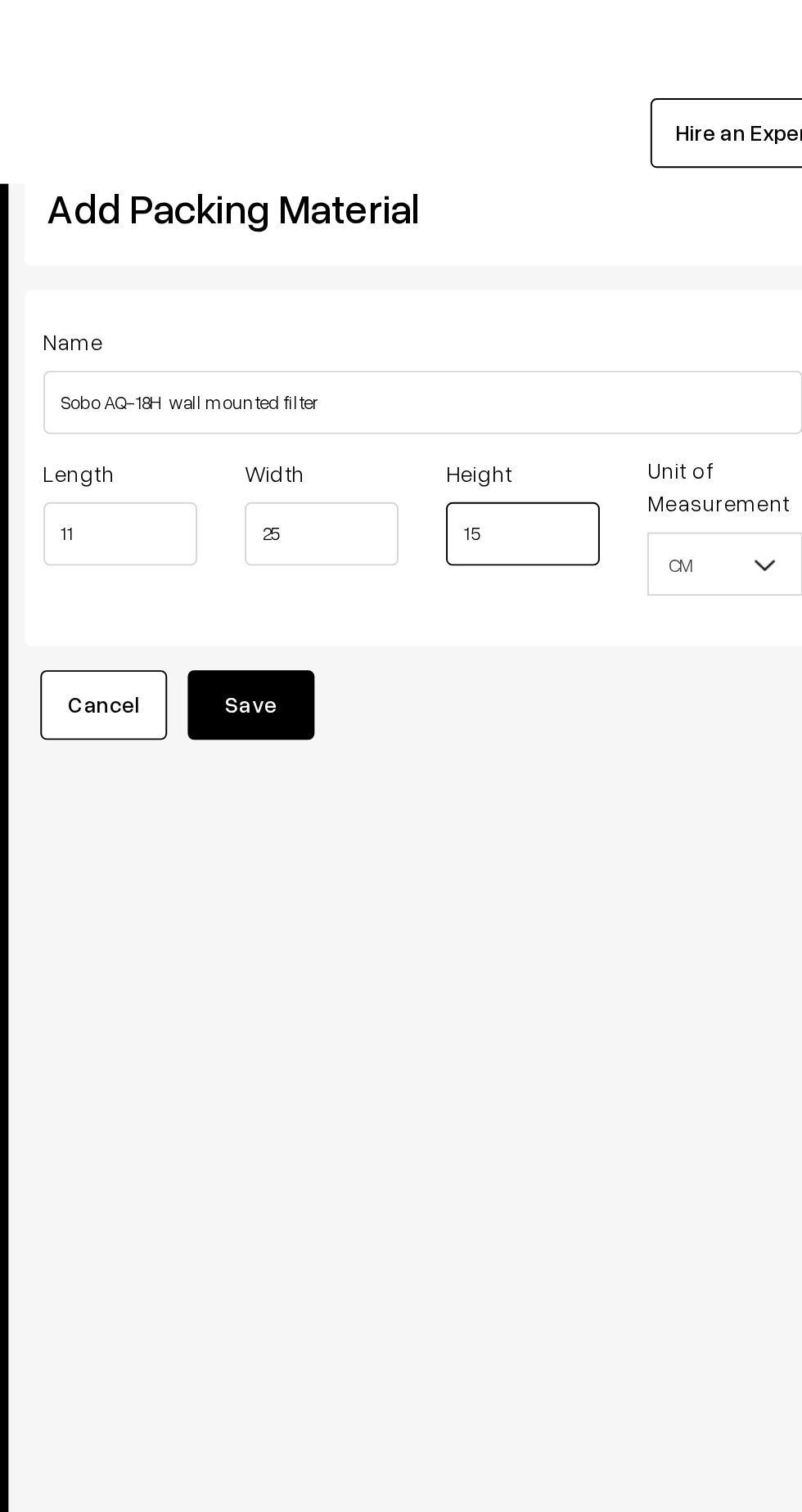
type input "15"
click at [354, 359] on button "Save" at bounding box center [347, 365] width 66 height 36
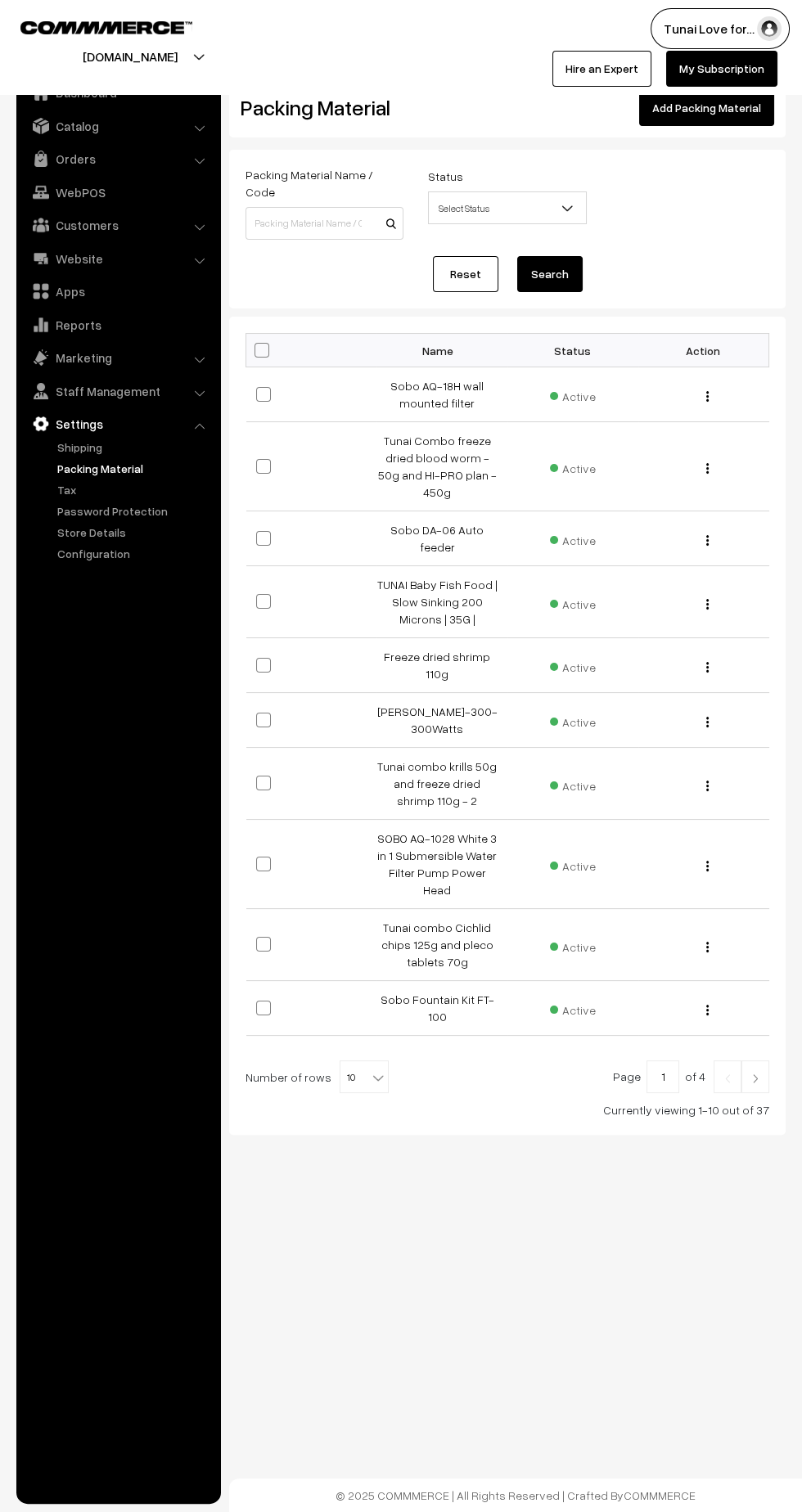
click at [192, 177] on link "WebPOS" at bounding box center [118, 192] width 194 height 29
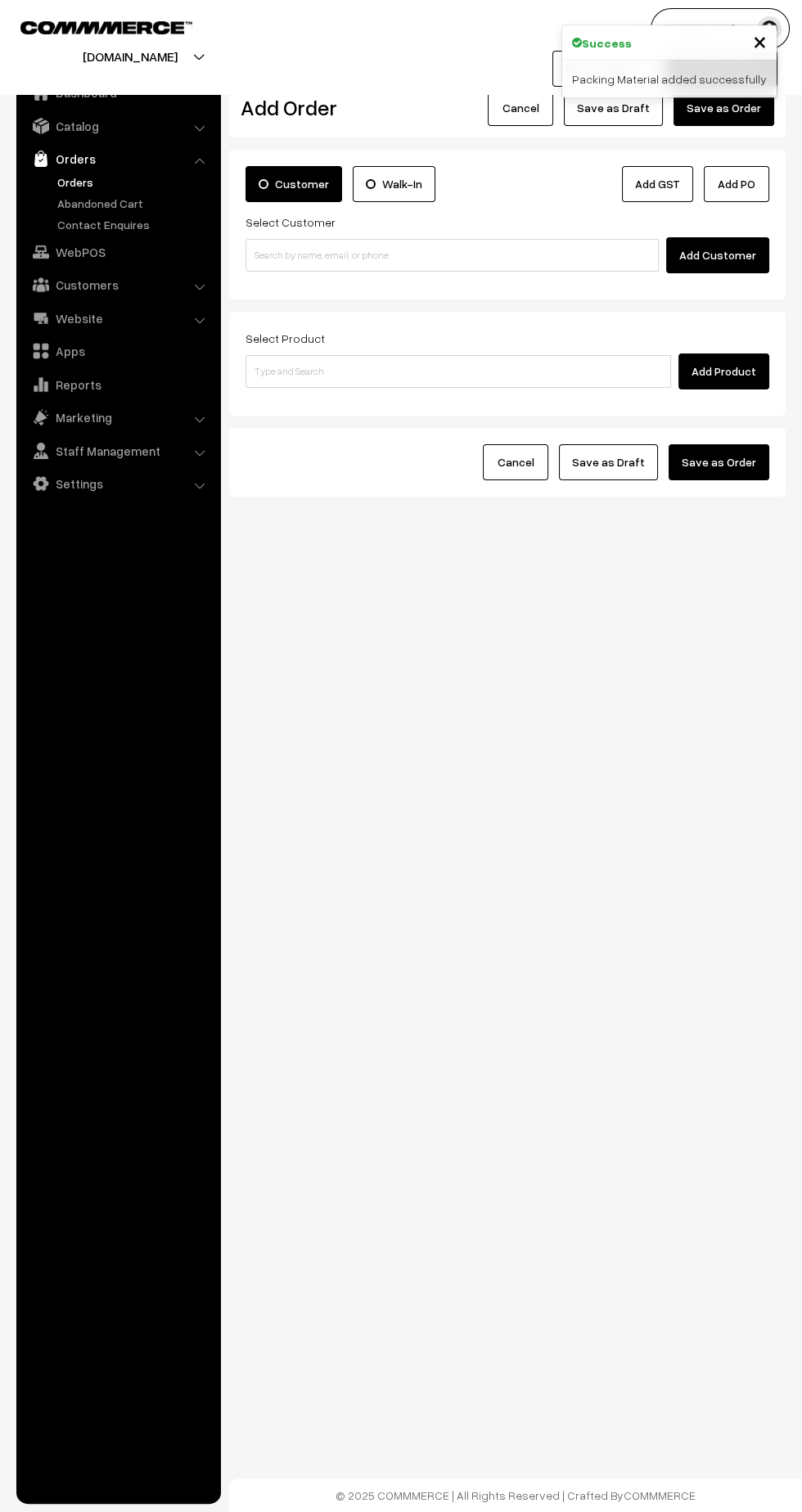
click at [82, 194] on link "Abandoned Cart" at bounding box center [134, 203] width 162 height 17
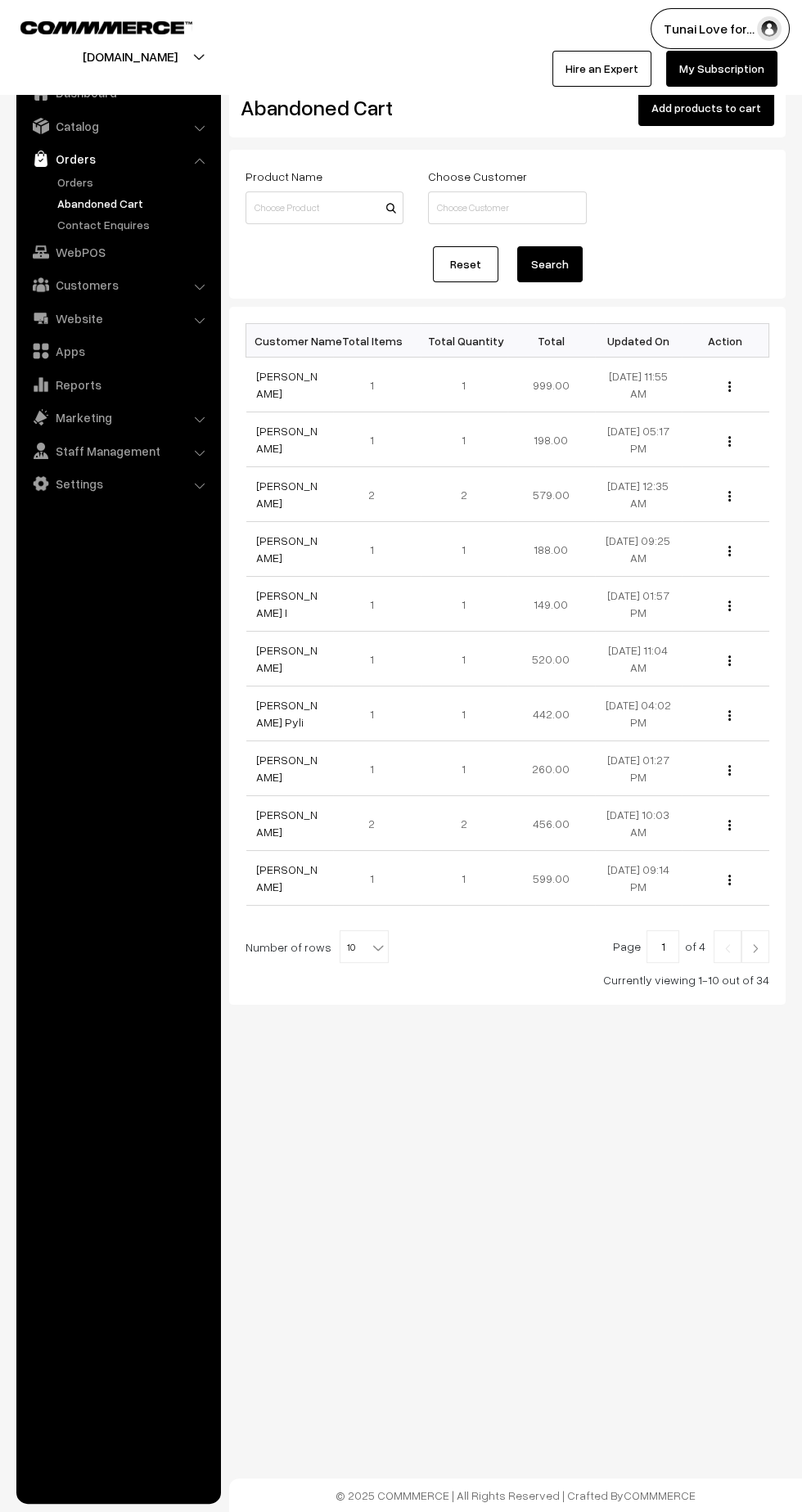
click at [75, 181] on link "Orders" at bounding box center [134, 182] width 162 height 17
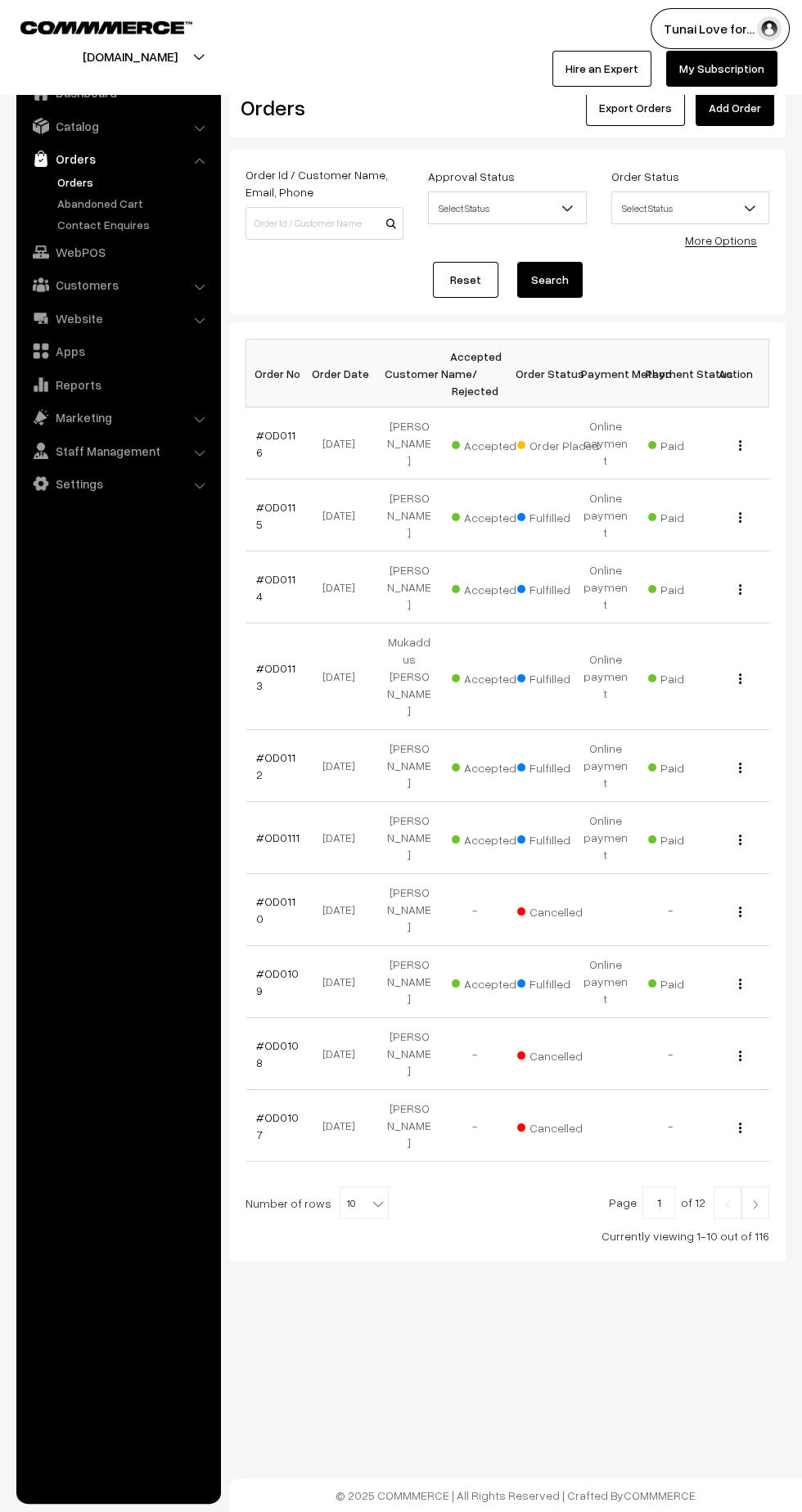
click at [284, 433] on link "#OD0116" at bounding box center [275, 443] width 39 height 31
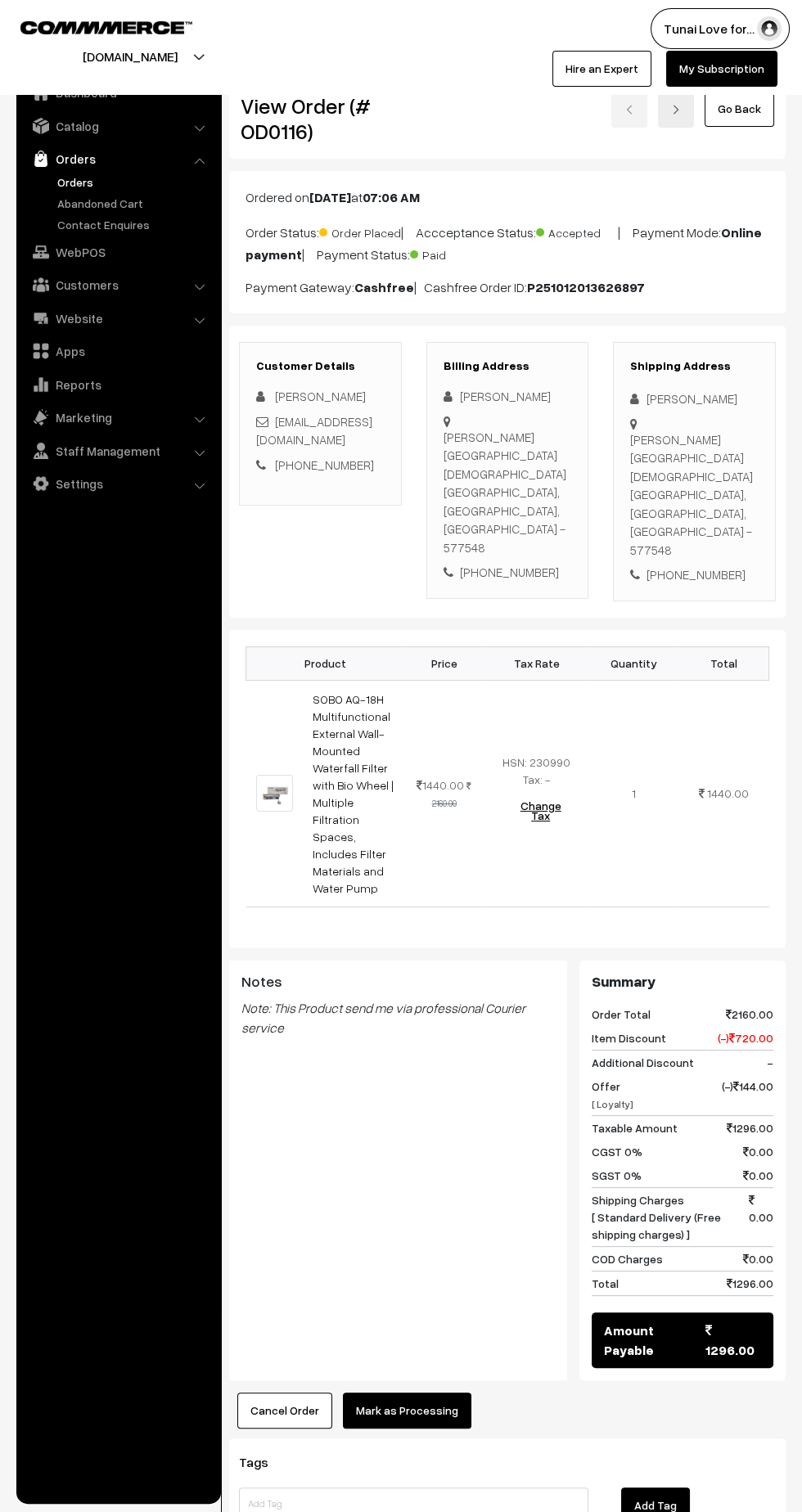
scroll to position [35, 0]
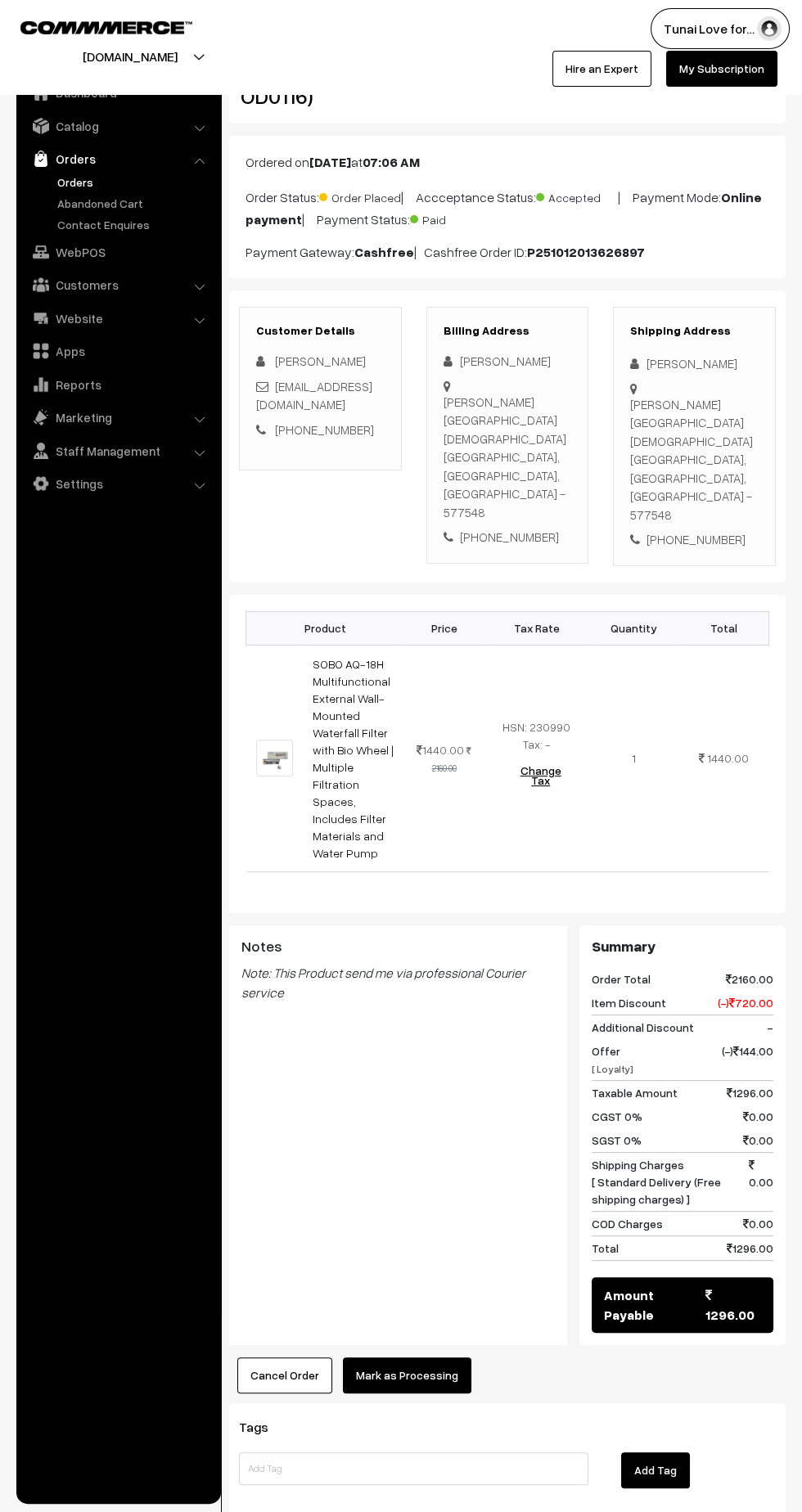
click at [402, 1357] on button "Mark as Processing" at bounding box center [407, 1375] width 129 height 36
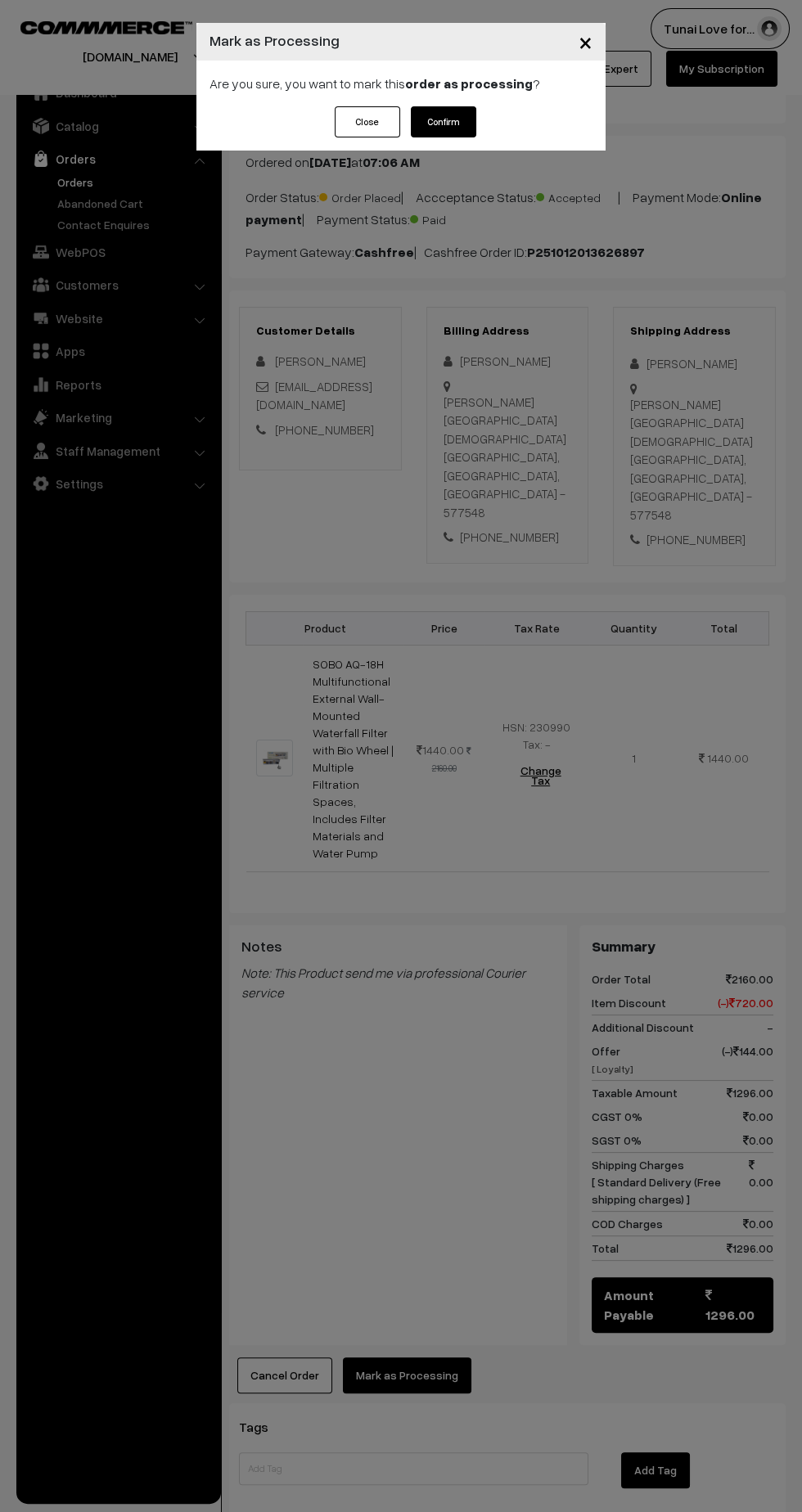
click at [455, 130] on button "Confirm" at bounding box center [443, 122] width 66 height 31
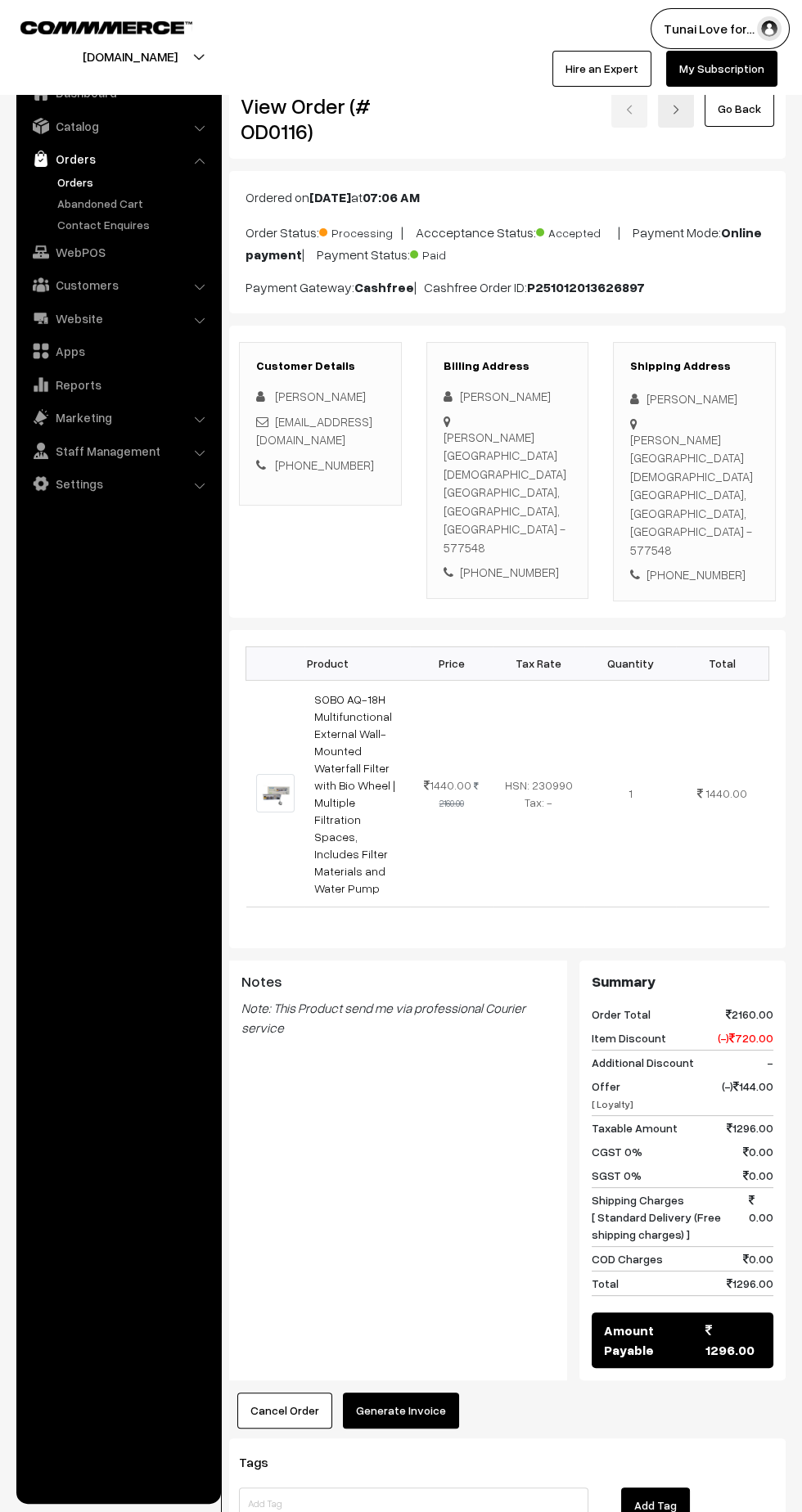
click at [397, 1393] on button "Generate Invoice" at bounding box center [401, 1411] width 116 height 36
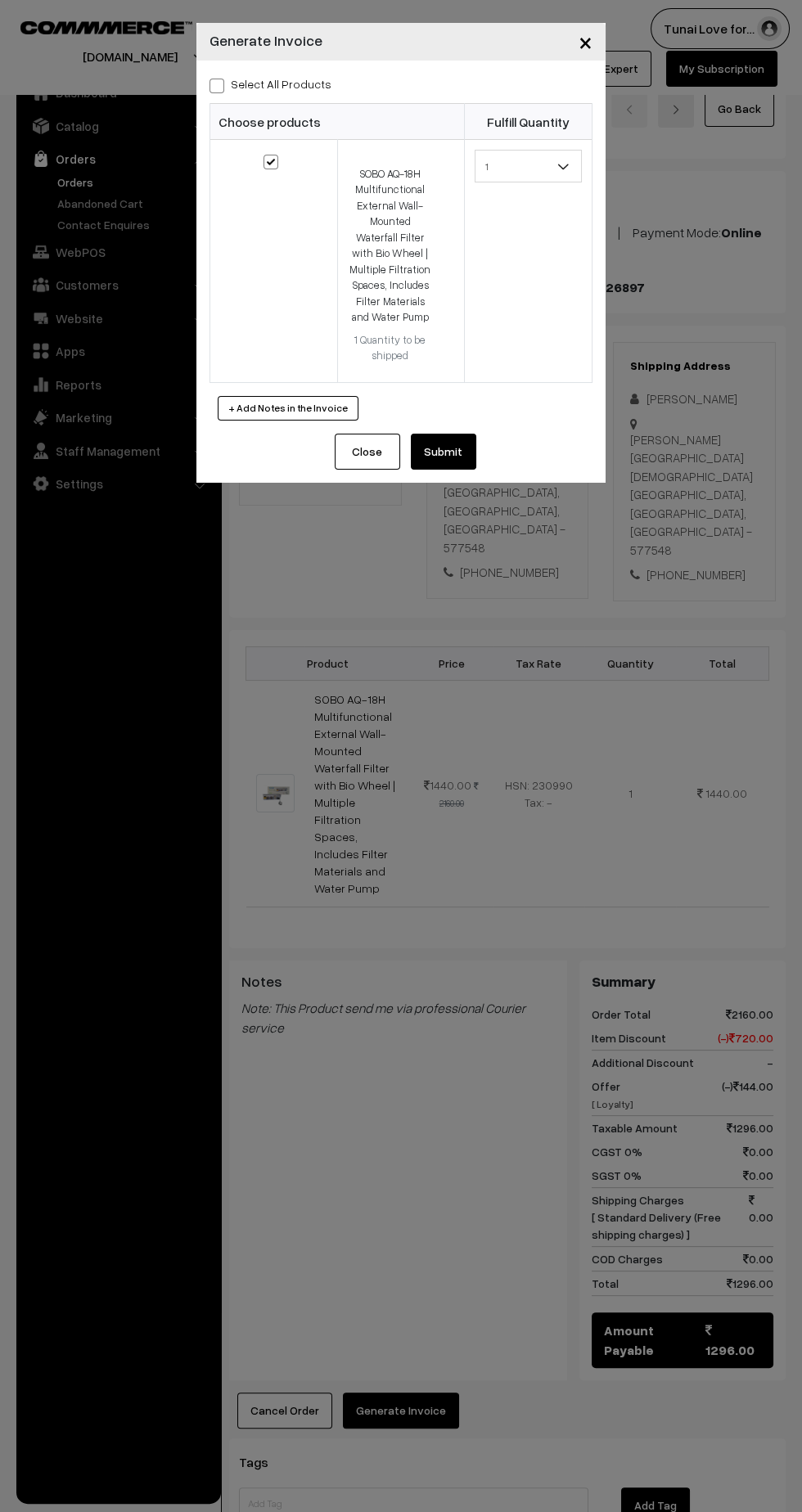
click at [453, 464] on button "Submit" at bounding box center [443, 452] width 66 height 36
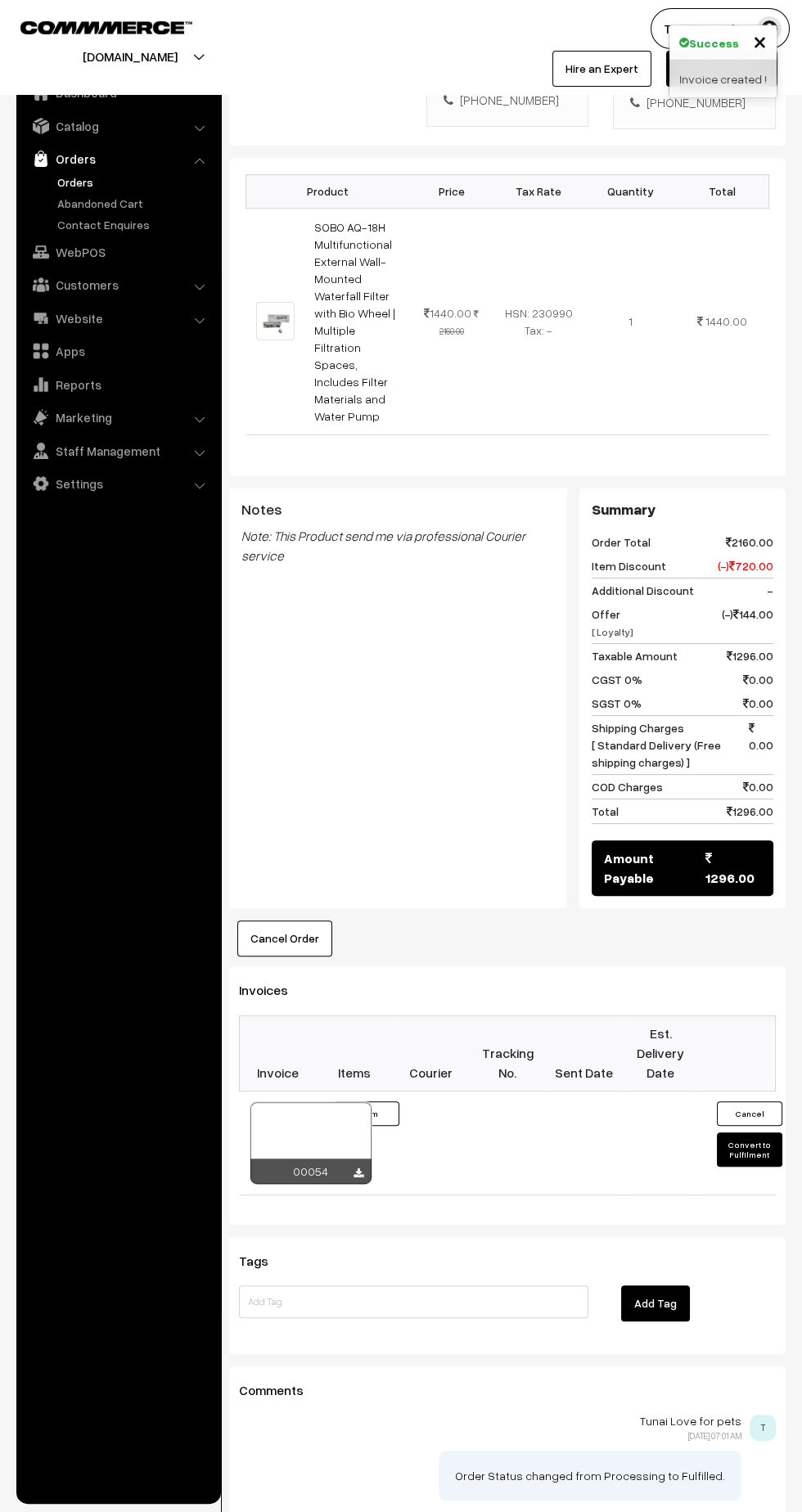
scroll to position [484, 0]
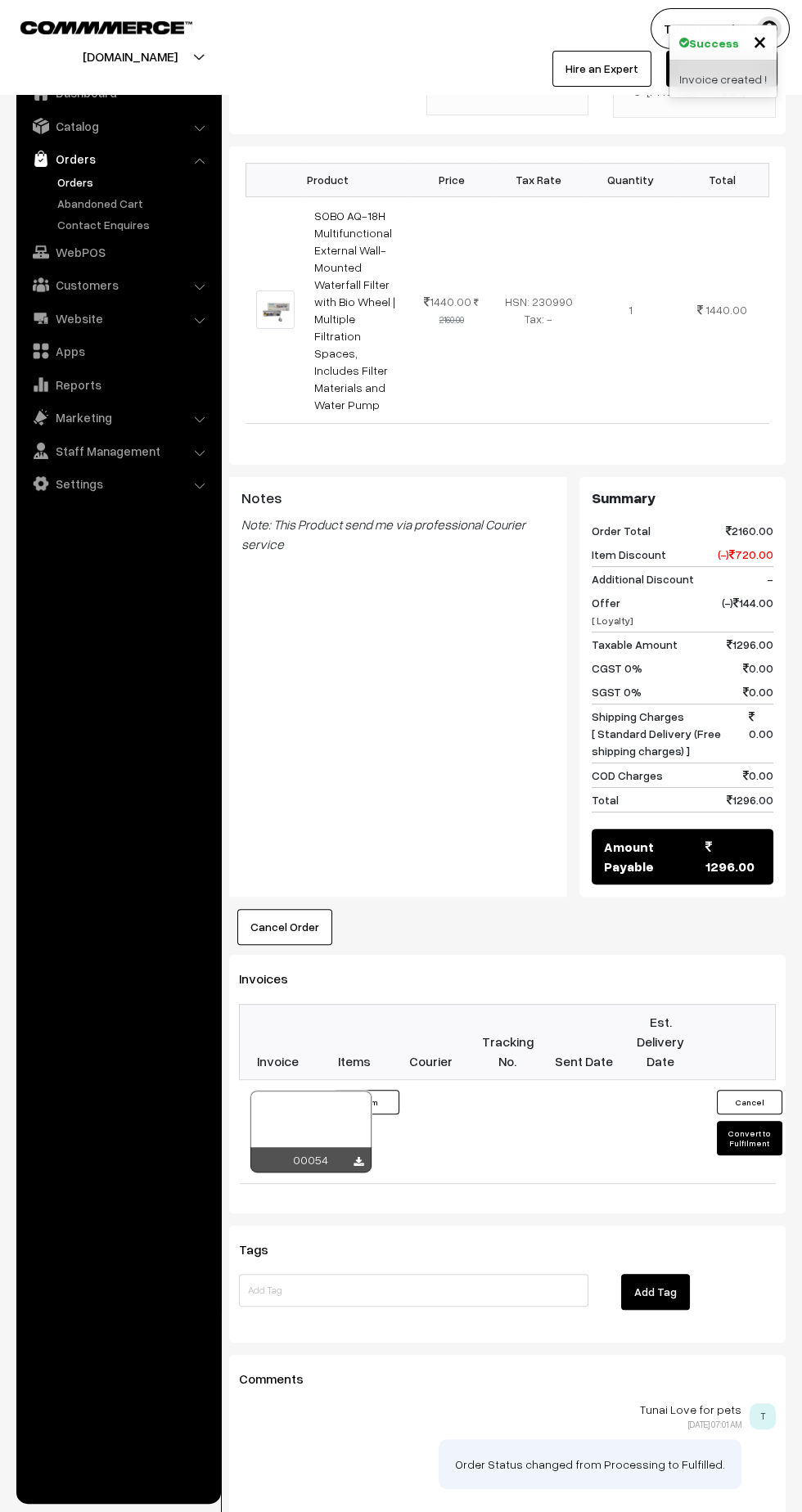
click at [741, 1121] on button "Convert to Fulfilment" at bounding box center [749, 1138] width 66 height 35
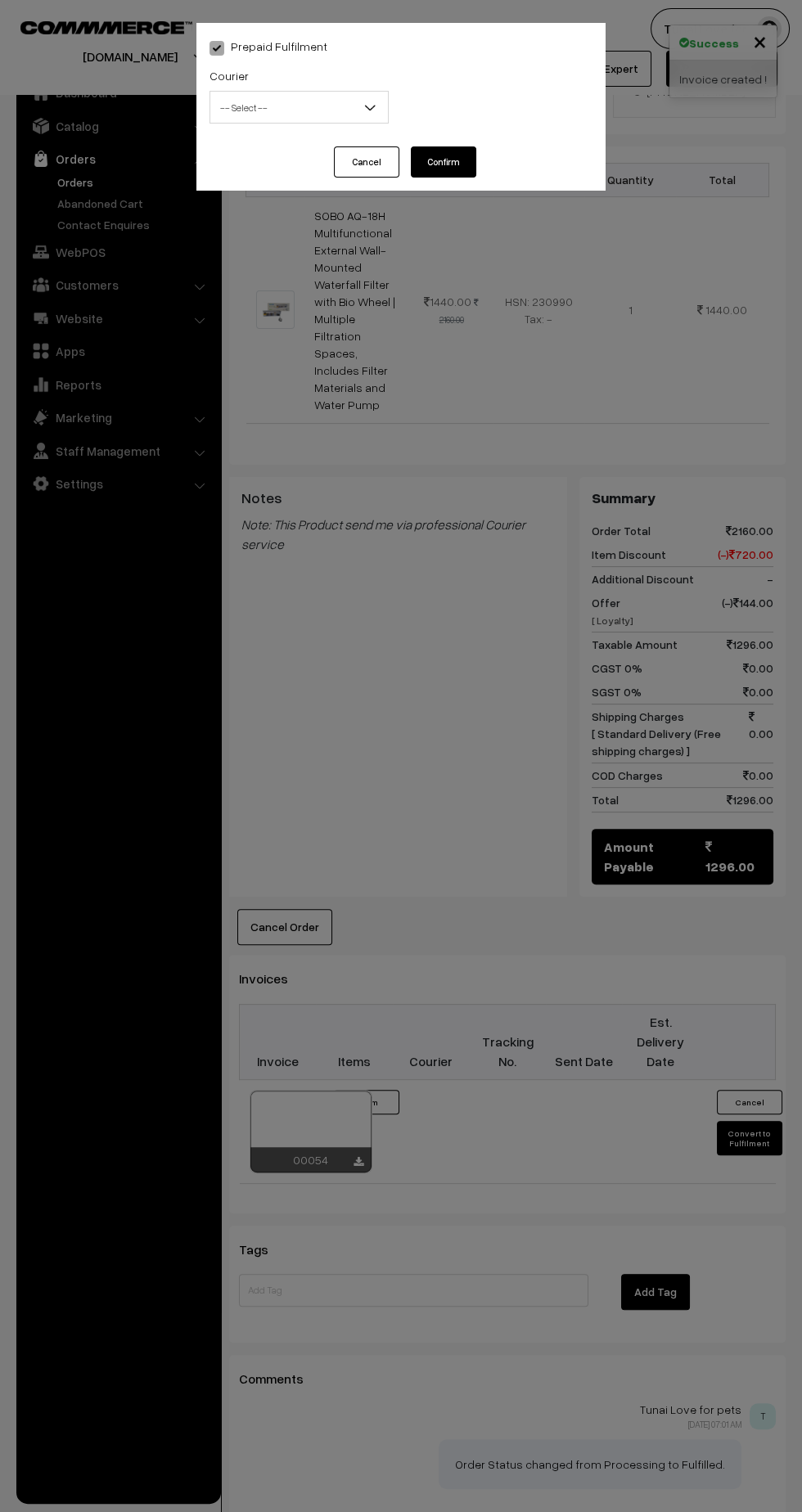
select select "1"
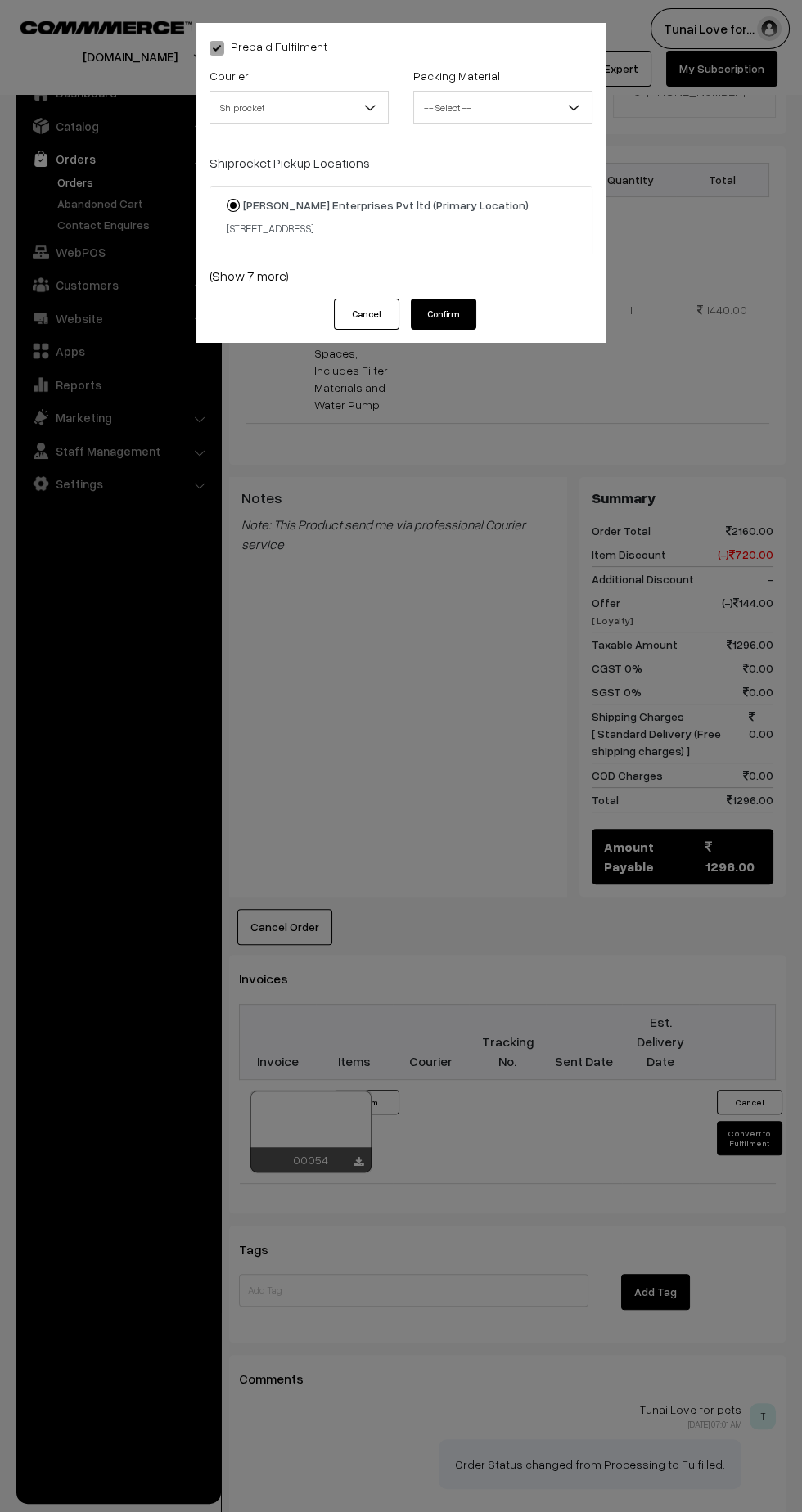
click at [574, 109] on b at bounding box center [573, 107] width 16 height 16
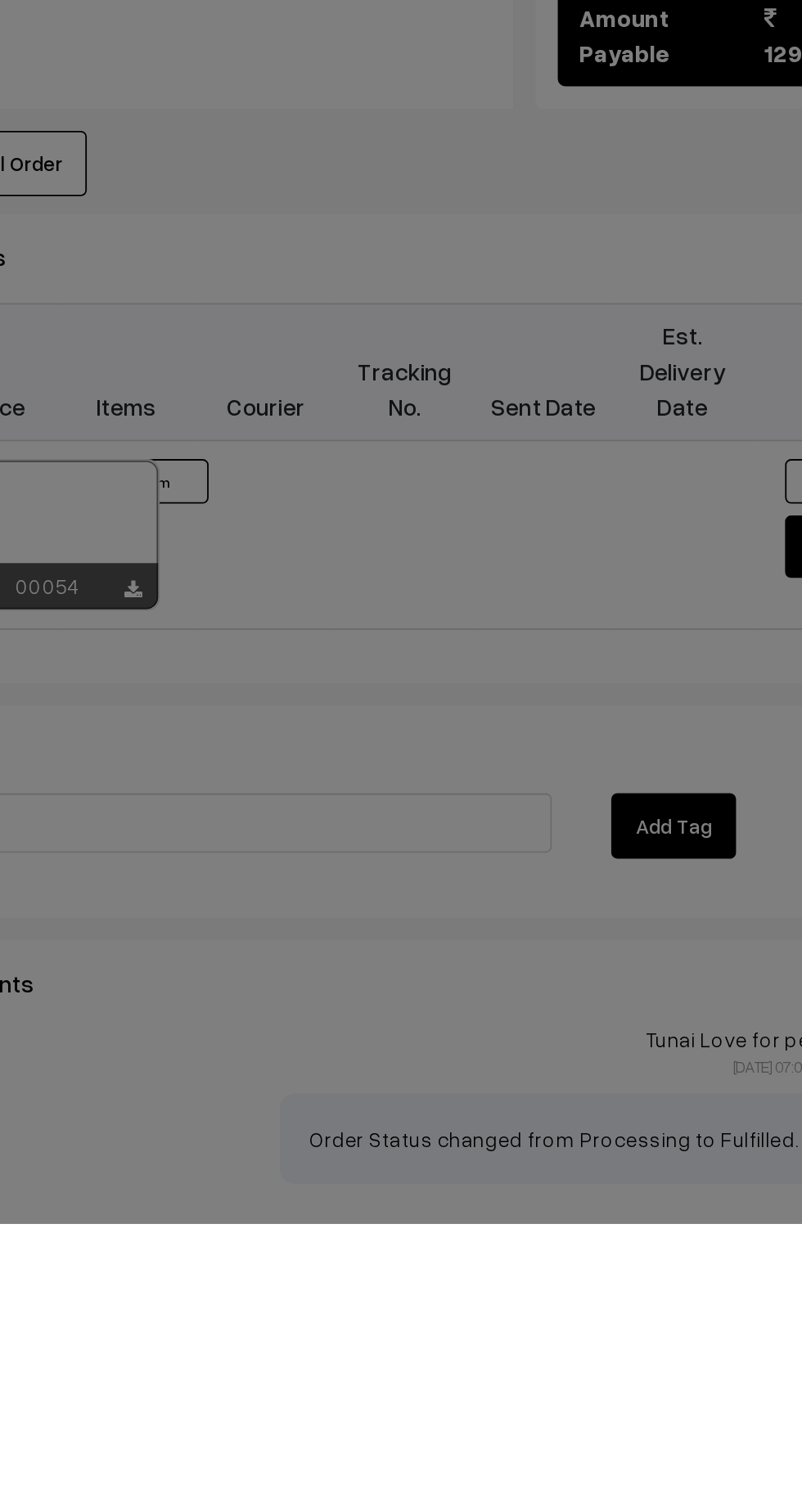
scroll to position [483, 0]
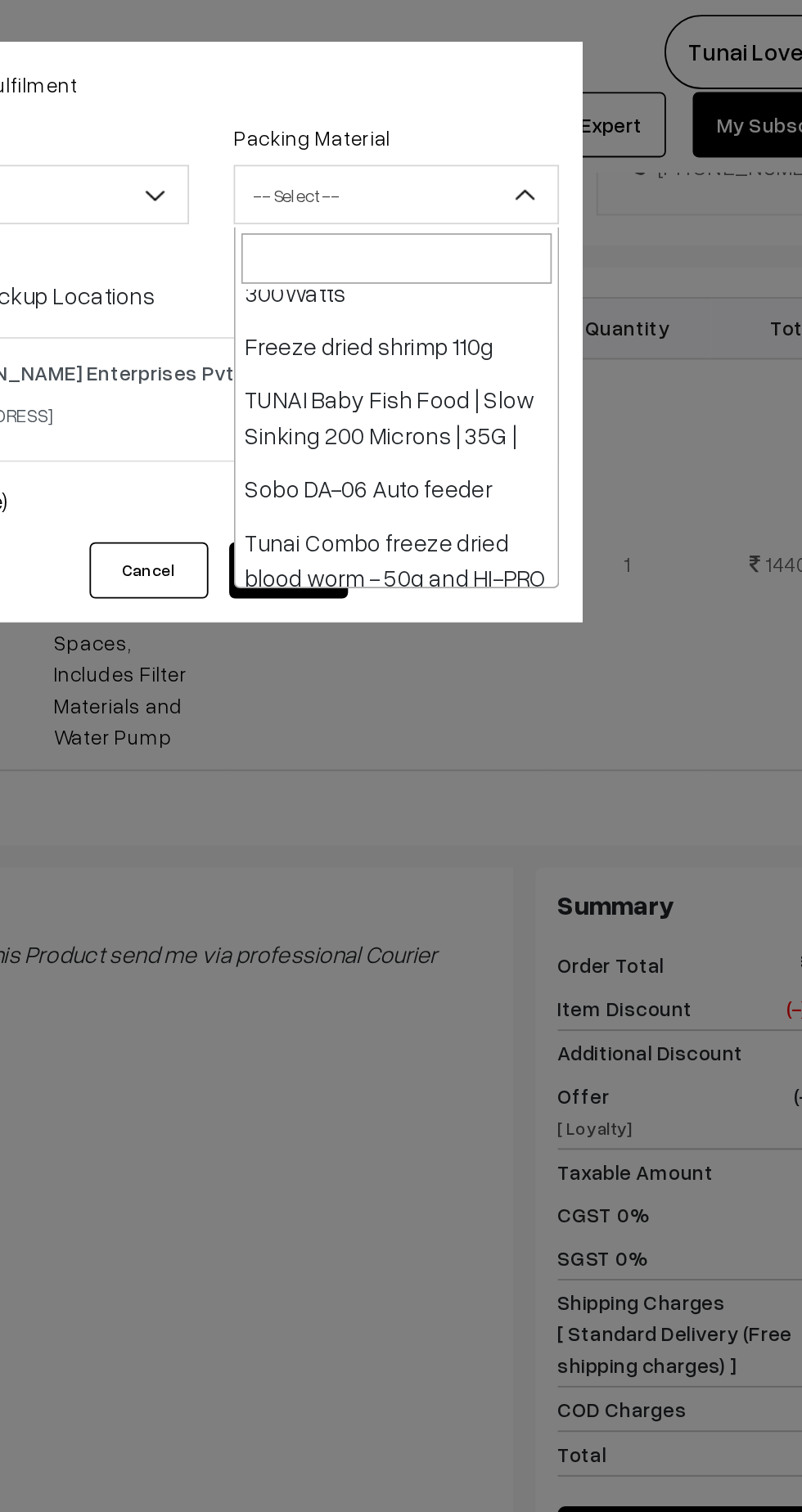
select select "38"
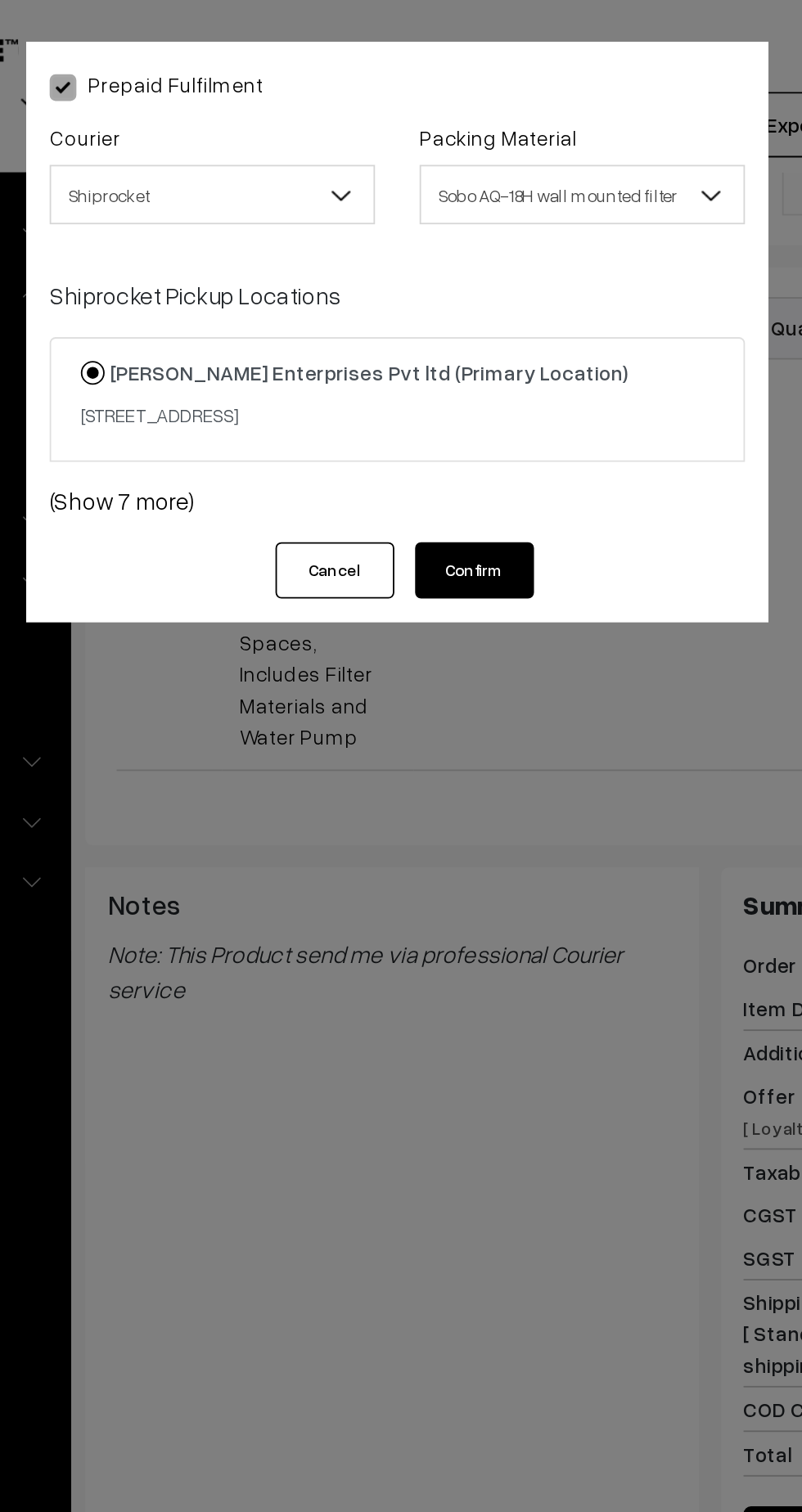
click at [253, 285] on link "(Show 7 more)" at bounding box center [400, 276] width 383 height 20
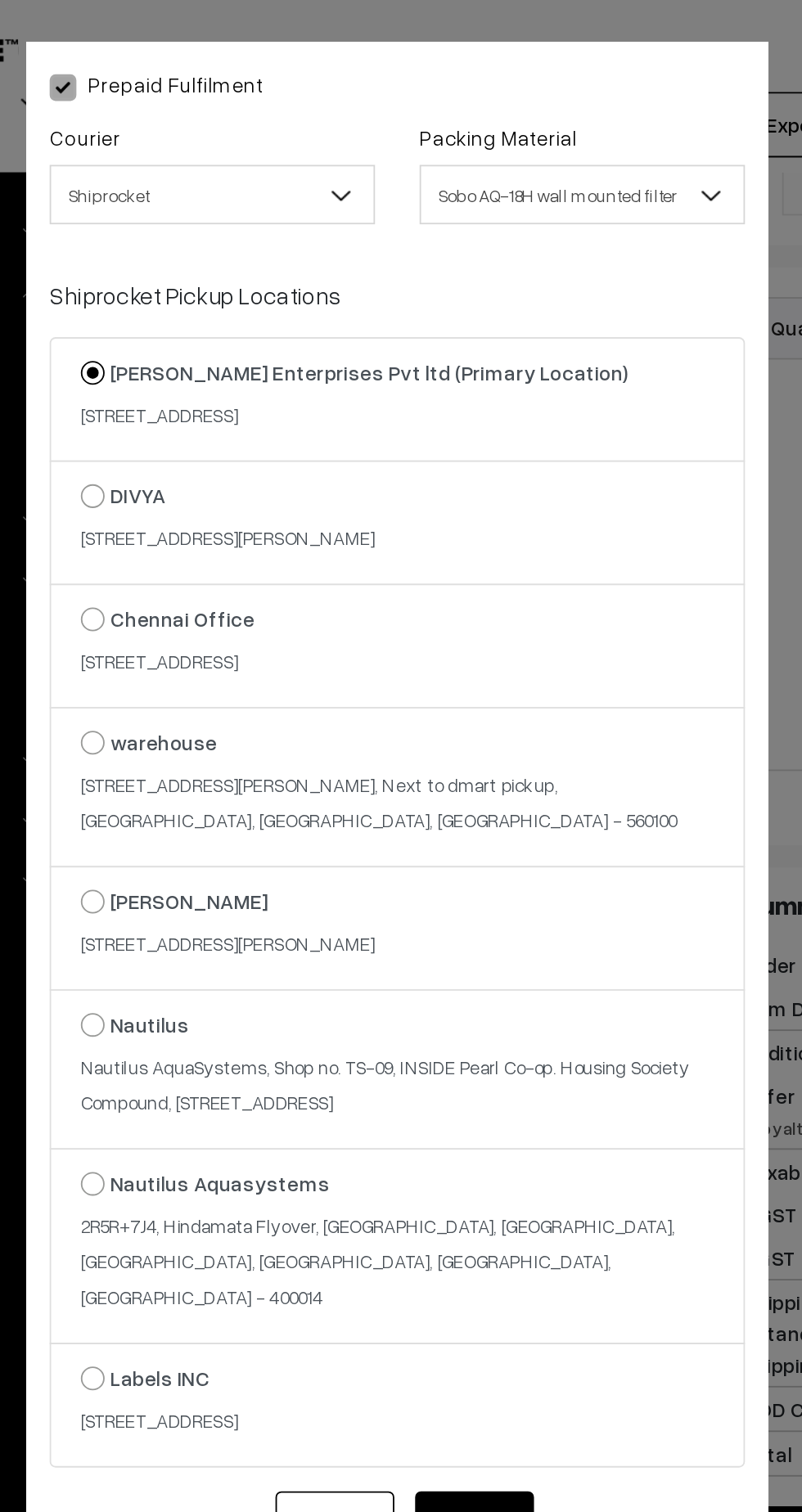
click at [245, 347] on strong "Chennai Office" at bounding box center [283, 340] width 80 height 14
click at [229, 334] on input "Chennai Office 8/119, 2nd Floor, Kavimani St, Mogappair West, Mogappair,, pazha…" at bounding box center [224, 329] width 10 height 10
radio input "true"
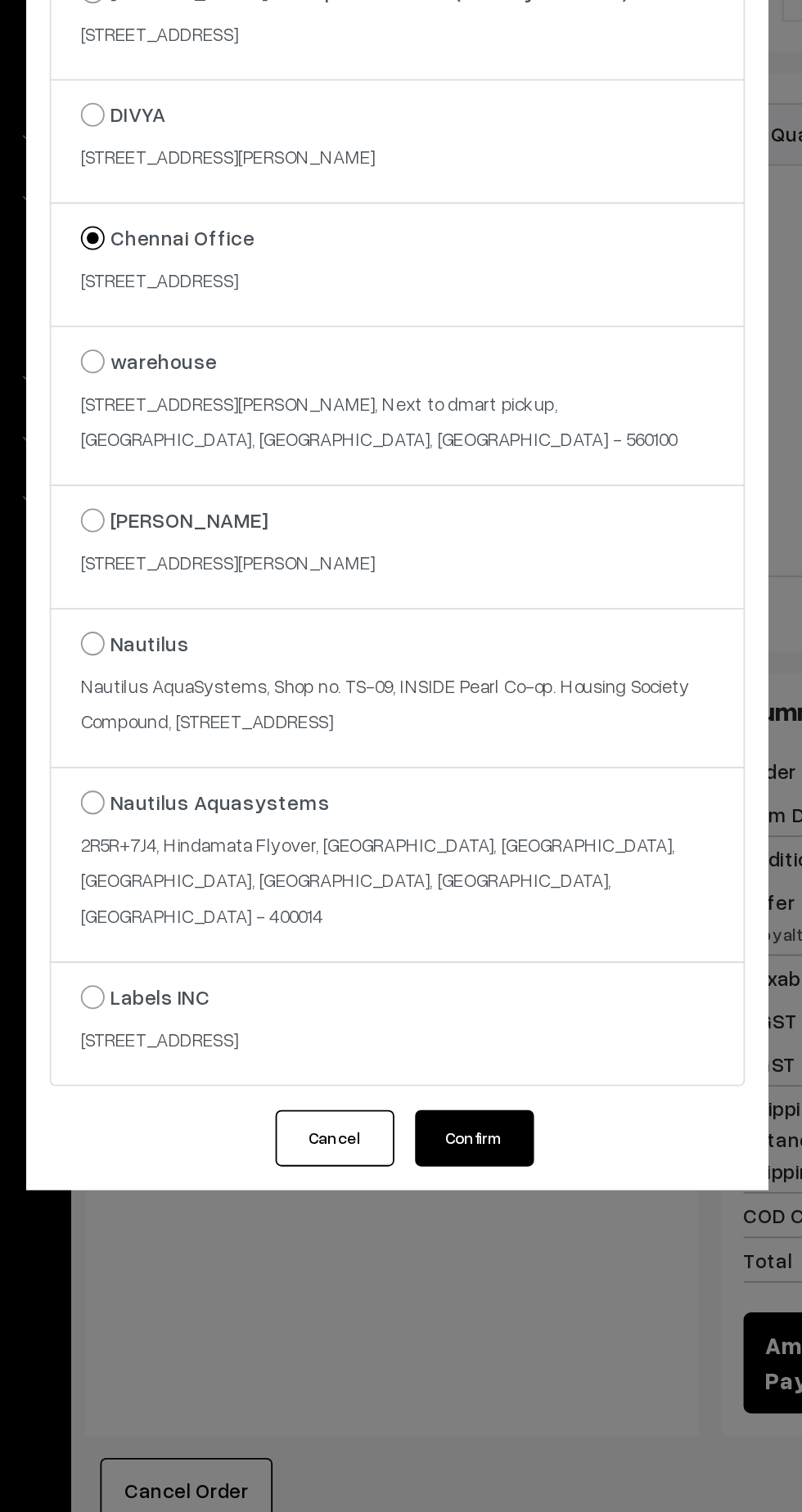
scroll to position [379, 0]
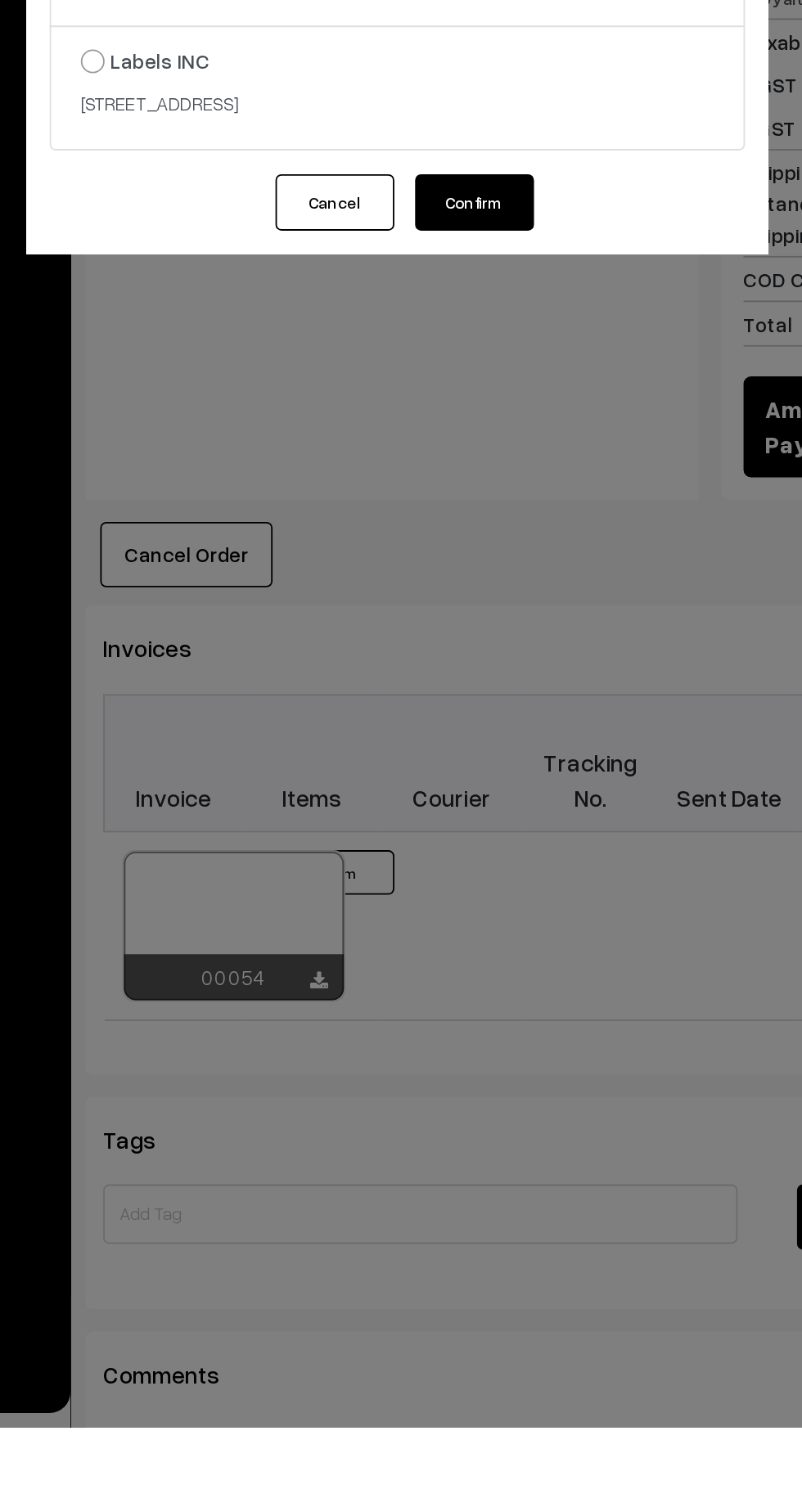
click at [455, 853] on button "Confirm" at bounding box center [443, 837] width 66 height 31
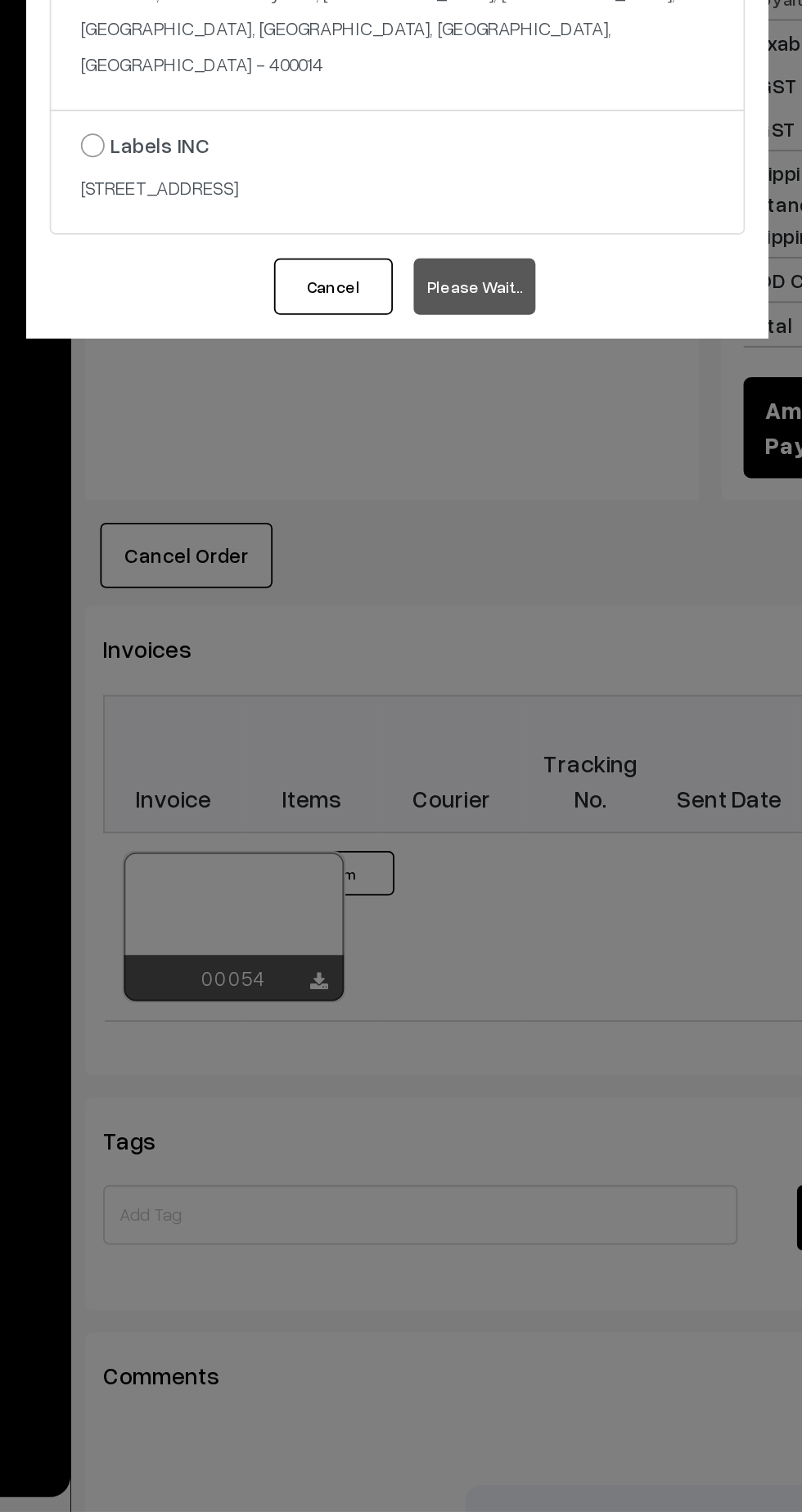
scroll to position [426, 0]
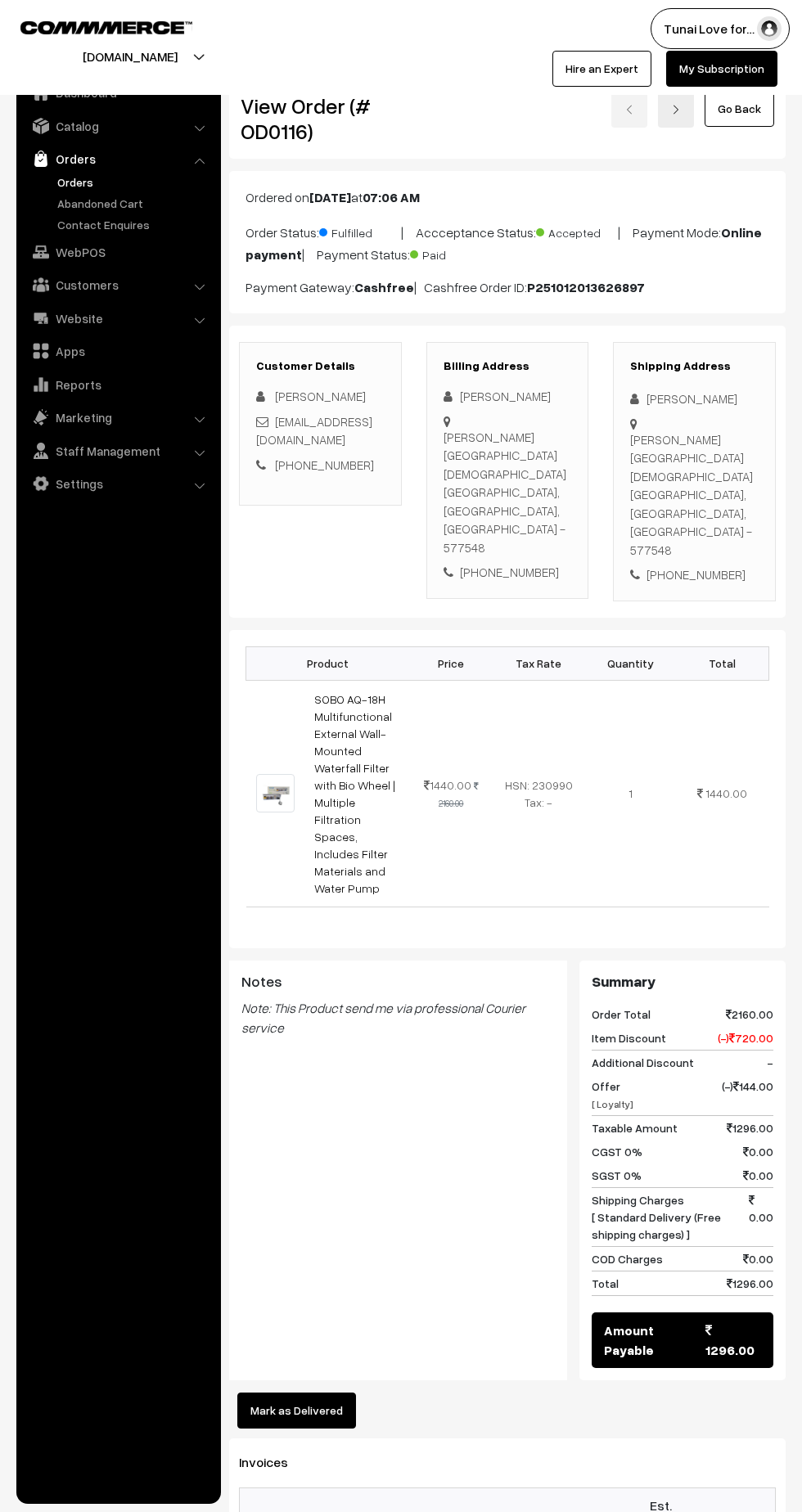
scroll to position [426, 0]
